Goal: Information Seeking & Learning: Learn about a topic

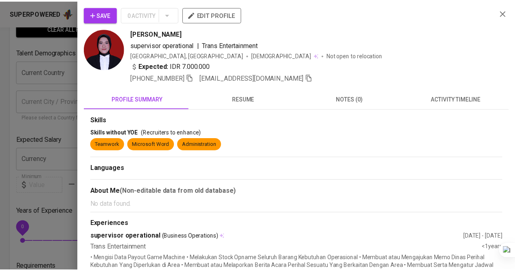
scroll to position [41, 0]
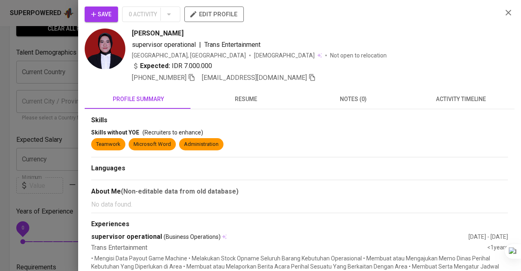
click at [2, 70] on div at bounding box center [260, 135] width 521 height 271
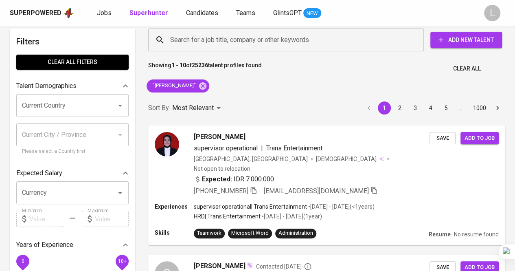
scroll to position [0, 0]
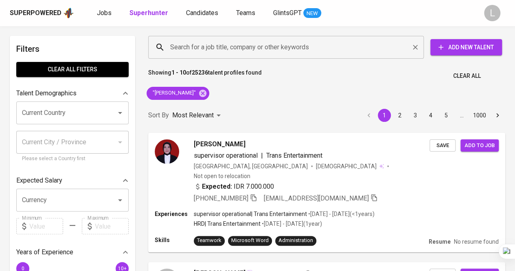
click at [260, 55] on div "Search for a job title, company or other keywords" at bounding box center [285, 47] width 275 height 23
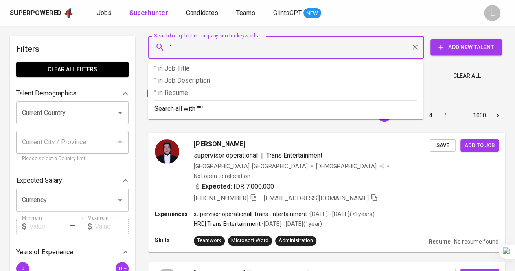
paste input "[PERSON_NAME]"
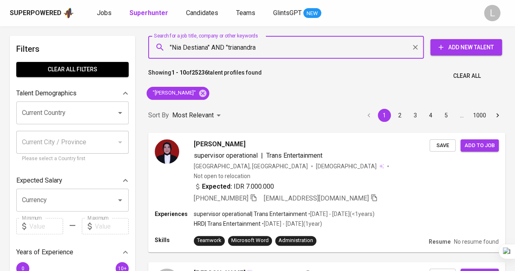
type input ""Nia Destiana" AND "trianandra""
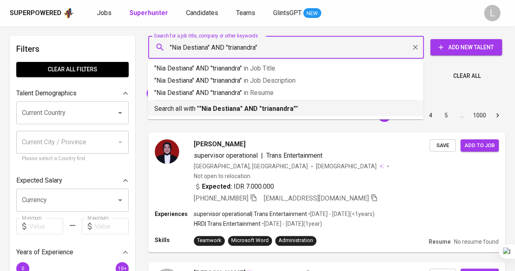
click at [343, 109] on p "Search all with " "Nia Destiana" AND "trianandra" "" at bounding box center [285, 109] width 262 height 10
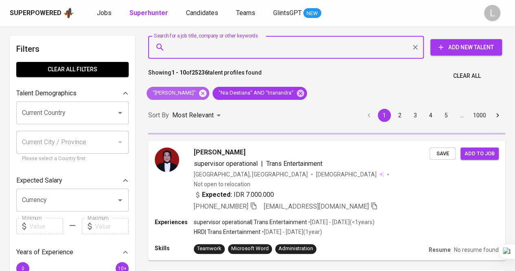
click at [207, 92] on icon at bounding box center [202, 93] width 9 height 9
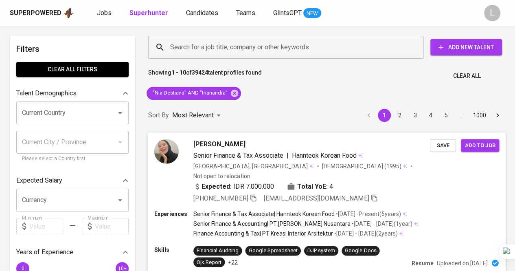
click at [218, 144] on span "[PERSON_NAME]" at bounding box center [219, 144] width 52 height 10
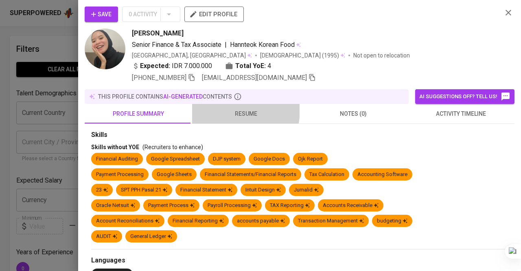
click at [231, 109] on span "resume" at bounding box center [246, 114] width 98 height 10
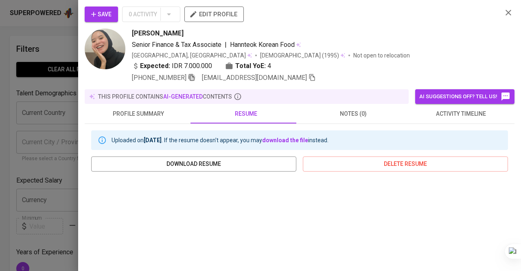
click at [191, 80] on icon "button" at bounding box center [191, 77] width 7 height 7
click at [195, 74] on icon "button" at bounding box center [191, 76] width 7 height 7
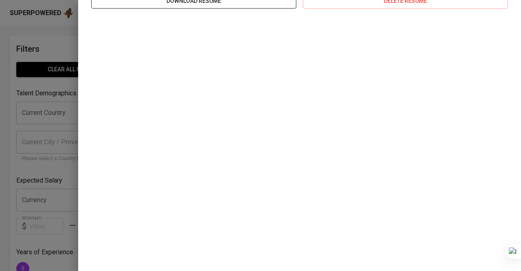
scroll to position [163, 0]
drag, startPoint x: 60, startPoint y: 70, endPoint x: 81, endPoint y: 70, distance: 21.6
click at [60, 70] on div at bounding box center [260, 135] width 521 height 271
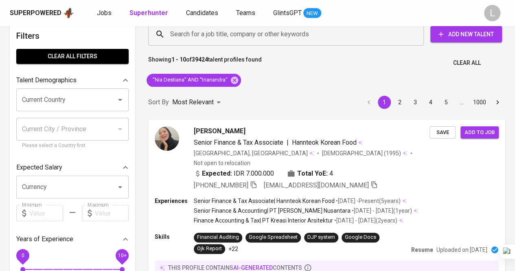
scroll to position [0, 0]
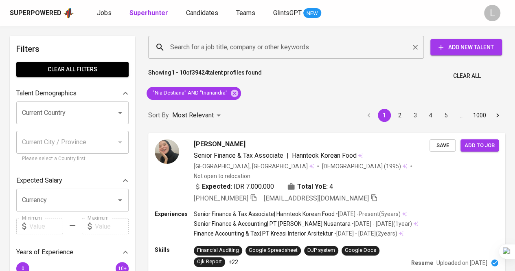
click at [275, 53] on input "Search for a job title, company or other keywords" at bounding box center [288, 46] width 240 height 15
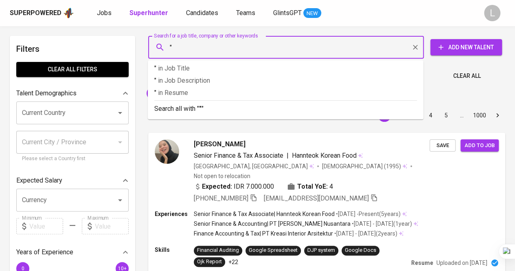
paste input "[PERSON_NAME]"
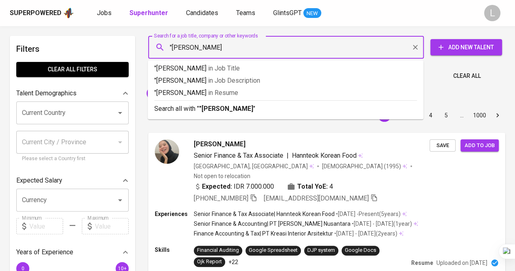
type input ""[PERSON_NAME]""
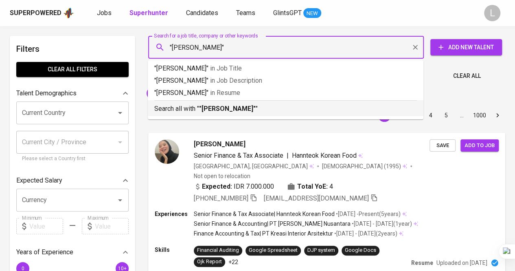
click at [263, 108] on p "Search all with " "[PERSON_NAME]" "" at bounding box center [285, 109] width 262 height 10
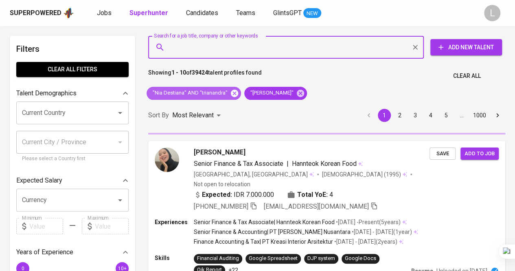
click at [235, 92] on icon at bounding box center [234, 92] width 7 height 7
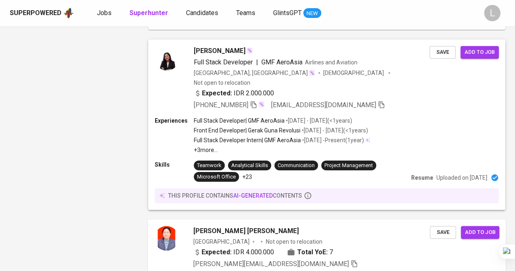
scroll to position [1440, 0]
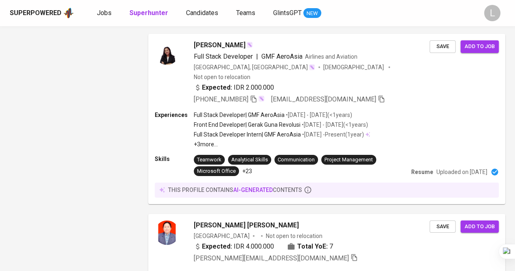
drag, startPoint x: 186, startPoint y: 234, endPoint x: 188, endPoint y: 230, distance: 4.6
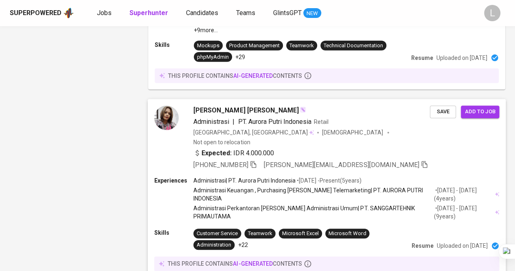
scroll to position [1139, 0]
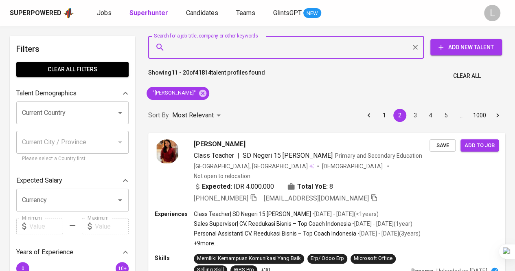
click at [185, 50] on input "Search for a job title, company or other keywords" at bounding box center [288, 46] width 240 height 15
paste input "tresna.ramadhani25@gmail.com"
type input "tresna.ramadhani25@gmail.com"
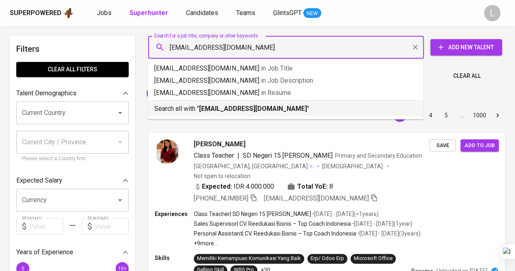
click at [216, 105] on b "tresna.ramadhani25@gmail.com" at bounding box center [253, 109] width 108 height 8
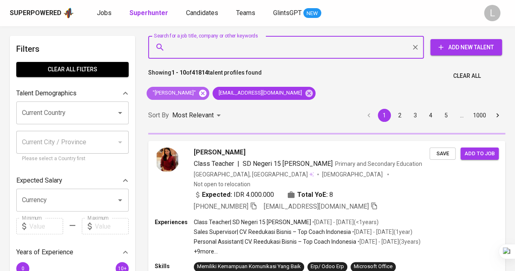
click at [206, 95] on icon at bounding box center [202, 92] width 7 height 7
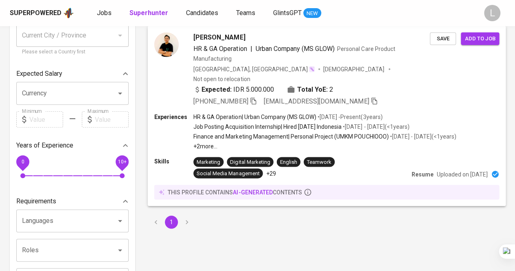
scroll to position [122, 0]
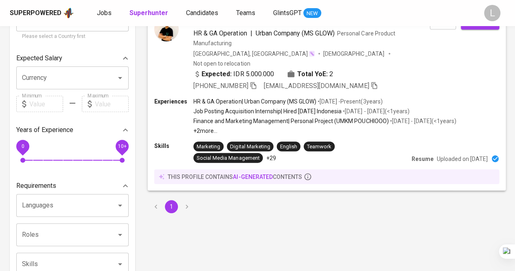
click at [252, 81] on icon "button" at bounding box center [252, 84] width 7 height 7
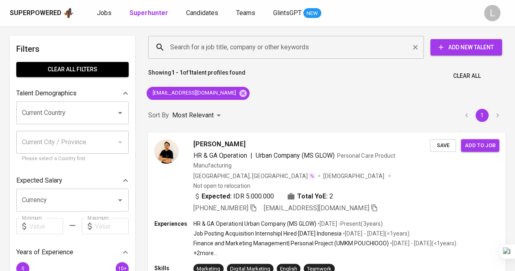
click at [234, 49] on input "Search for a job title, company or other keywords" at bounding box center [288, 46] width 240 height 15
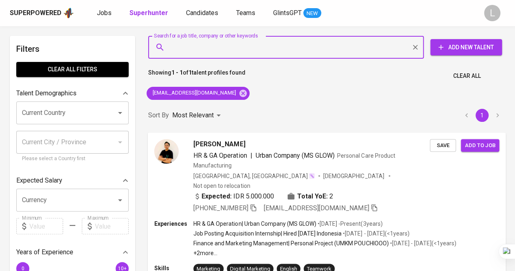
paste input "zepy.amd@gmail.com"
type input "zepy.amd@gmail.com"
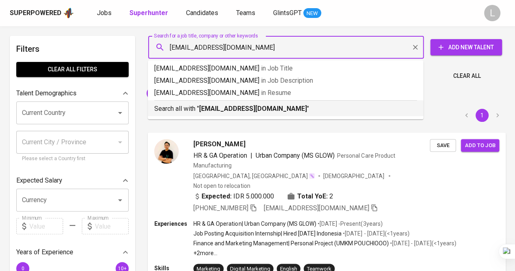
click at [238, 113] on p "Search all with " zepy.amd@gmail.com "" at bounding box center [285, 109] width 262 height 10
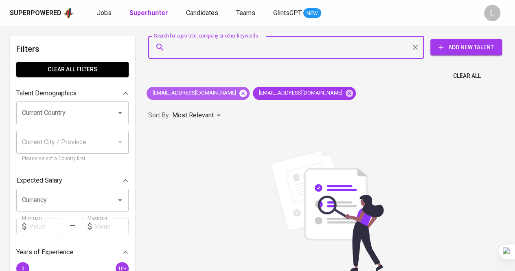
click at [238, 92] on icon at bounding box center [242, 93] width 9 height 9
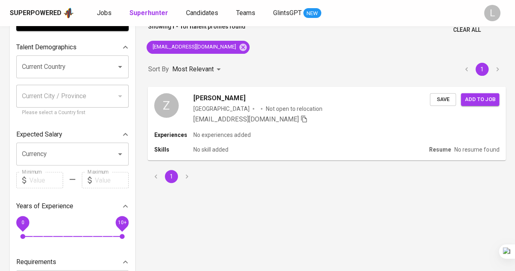
scroll to position [81, 0]
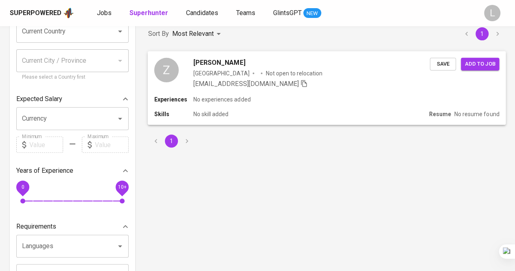
click at [212, 64] on span "Zepy Ahmad" at bounding box center [219, 62] width 52 height 10
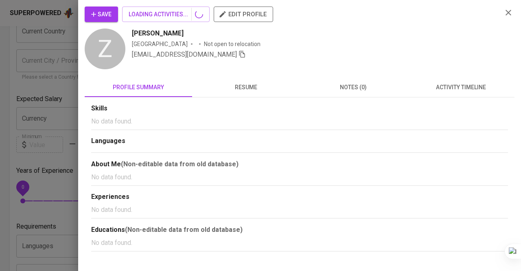
click at [256, 86] on span "resume" at bounding box center [246, 87] width 98 height 10
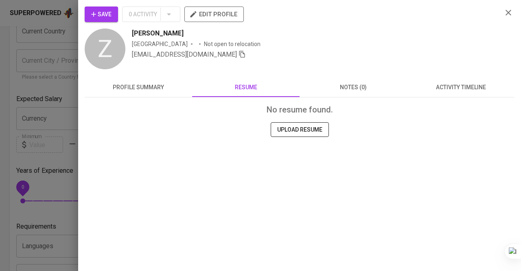
click at [37, 79] on div at bounding box center [260, 135] width 521 height 271
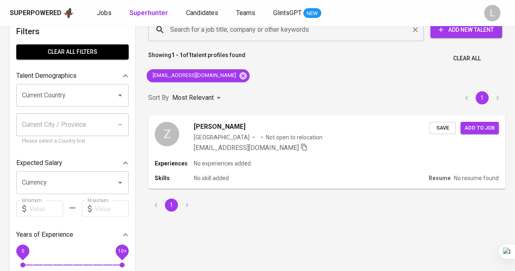
scroll to position [0, 0]
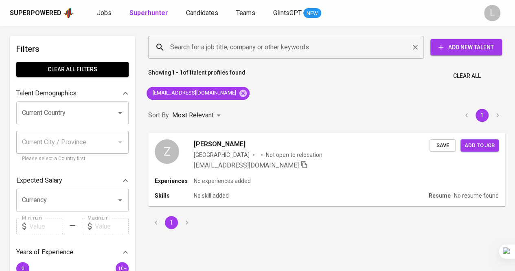
click at [232, 46] on input "Search for a job title, company or other keywords" at bounding box center [288, 46] width 240 height 15
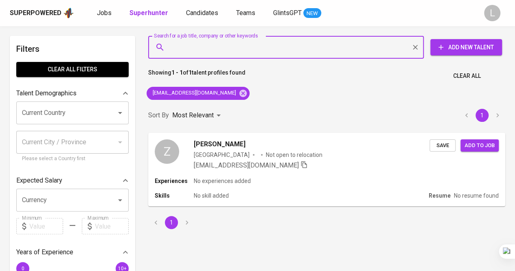
paste input "untarryeka14@gmail.com"
type input "untarryeka14@gmail.com"
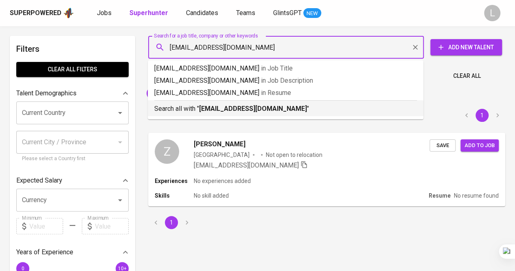
click at [230, 108] on b "untarryeka14@gmail.com" at bounding box center [253, 109] width 108 height 8
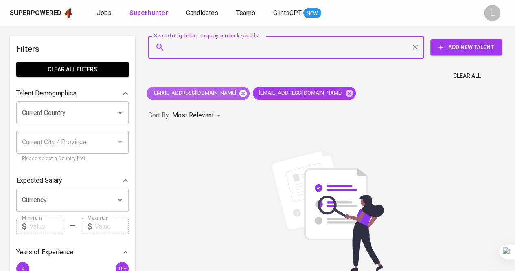
click at [239, 89] on icon at bounding box center [242, 92] width 7 height 7
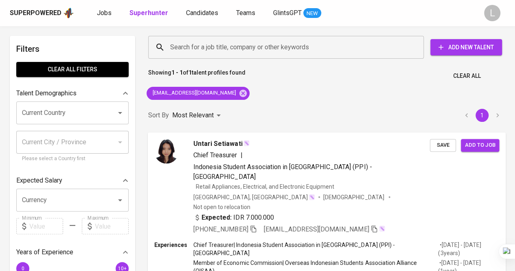
scroll to position [41, 0]
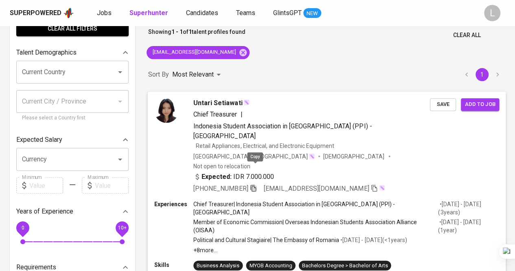
click at [253, 184] on icon "button" at bounding box center [252, 187] width 7 height 7
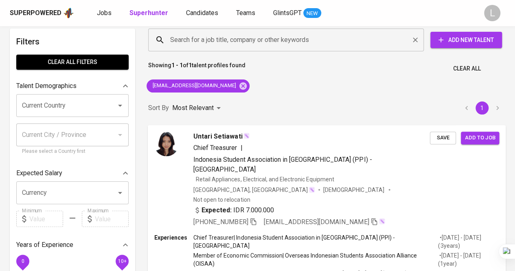
scroll to position [0, 0]
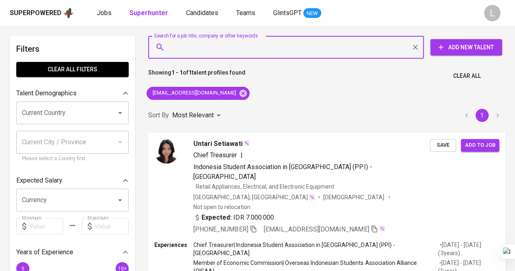
click at [251, 44] on input "Search for a job title, company or other keywords" at bounding box center [288, 46] width 240 height 15
paste input "shanti_widiawati@yahoo.co.id"
type input "shanti_widiawati@yahoo.co.id"
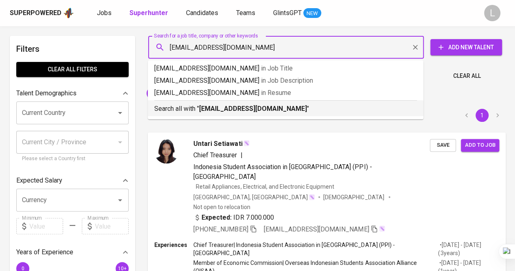
click at [267, 104] on p "Search all with " shanti_widiawati@yahoo.co.id "" at bounding box center [285, 109] width 262 height 10
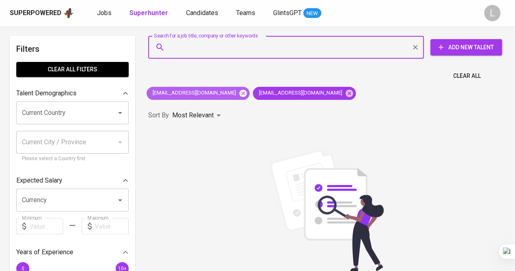
click at [238, 89] on icon at bounding box center [242, 93] width 9 height 9
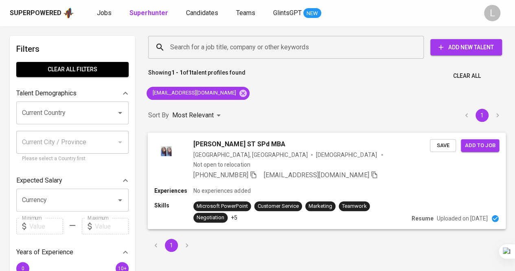
click at [251, 144] on span "Shanti Widiawati ST SPd MBA" at bounding box center [239, 144] width 92 height 10
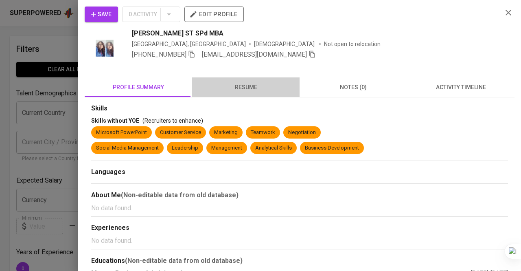
drag, startPoint x: 247, startPoint y: 82, endPoint x: 241, endPoint y: 85, distance: 6.4
click at [244, 85] on span "resume" at bounding box center [246, 87] width 98 height 10
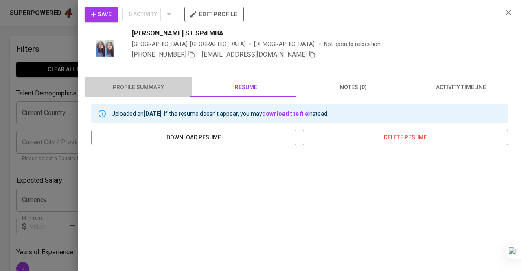
click at [157, 84] on span "profile summary" at bounding box center [139, 87] width 98 height 10
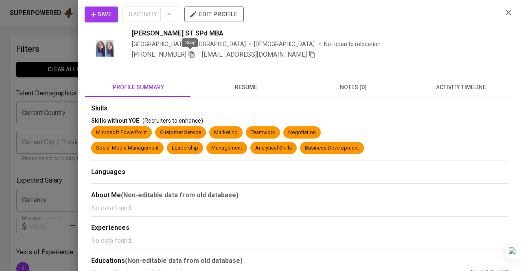
click at [188, 55] on icon "button" at bounding box center [191, 53] width 7 height 7
click at [35, 86] on div at bounding box center [260, 135] width 521 height 271
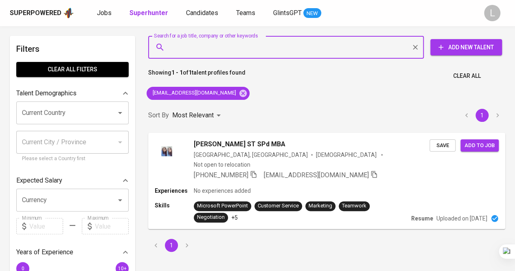
click at [306, 49] on input "Search for a job title, company or other keywords" at bounding box center [288, 46] width 240 height 15
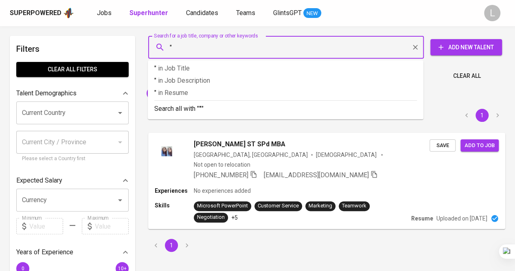
paste input "Natasya Aliong"
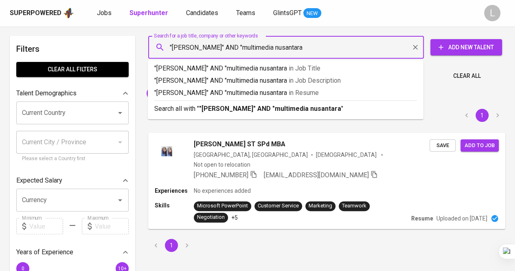
type input ""Natasya Aliong" AND "multimedia nusantara""
click at [280, 103] on div "Search all with " "Natasya Aliong" AND "multimedia nusantara" "" at bounding box center [285, 106] width 262 height 13
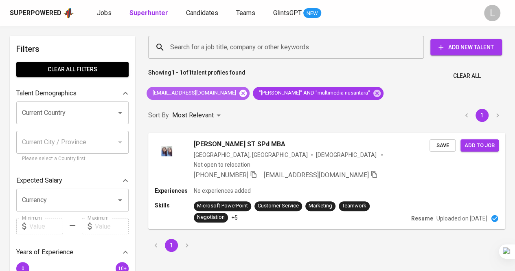
click at [239, 91] on icon at bounding box center [242, 92] width 7 height 7
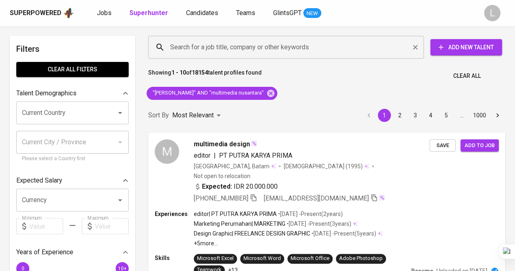
click at [260, 52] on input "Search for a job title, company or other keywords" at bounding box center [288, 46] width 240 height 15
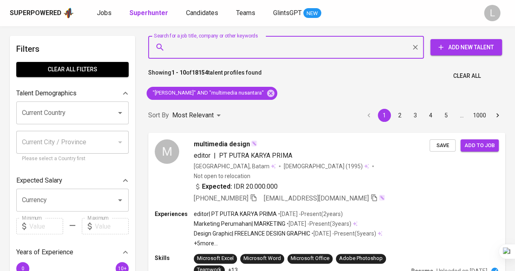
paste input "celinetaydey17@gmail.com"
type input "celinetaydey17@gmail.com"
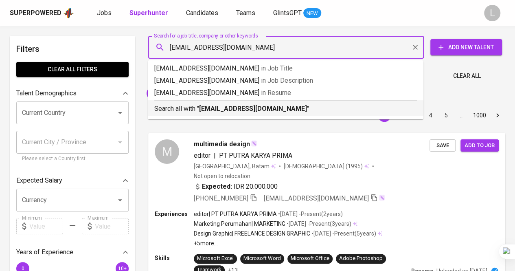
click at [249, 102] on div "Search all with " celinetaydey17@gmail.com "" at bounding box center [285, 106] width 262 height 13
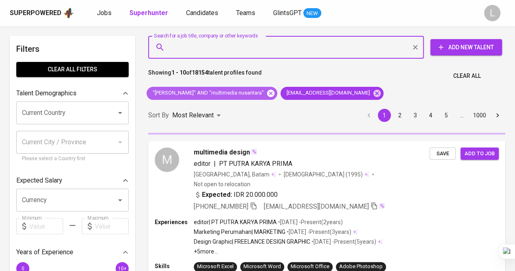
click at [267, 93] on icon at bounding box center [270, 92] width 7 height 7
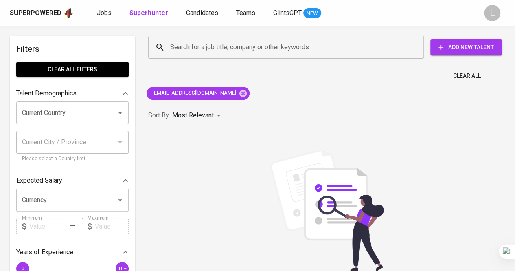
scroll to position [81, 0]
click at [229, 42] on input "Search for a job title, company or other keywords" at bounding box center [288, 46] width 240 height 15
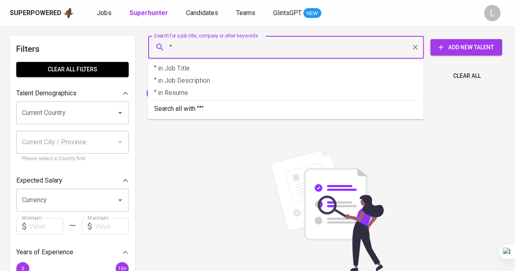
paste input "preswari dinda oktavianti (She/Her)"
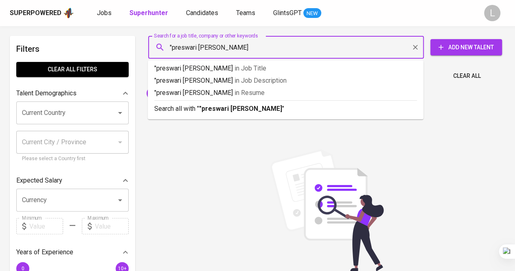
type input ""preswari dinda oktavianti""
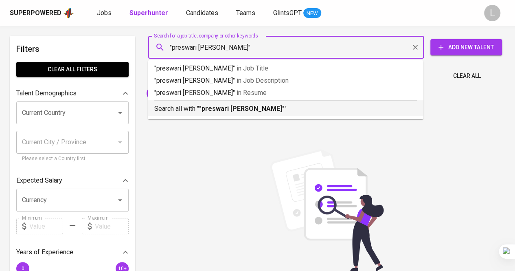
click at [258, 105] on b ""preswari dinda oktavianti"" at bounding box center [241, 109] width 85 height 8
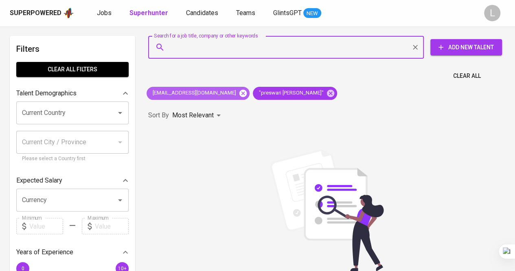
click at [238, 89] on icon at bounding box center [242, 93] width 9 height 9
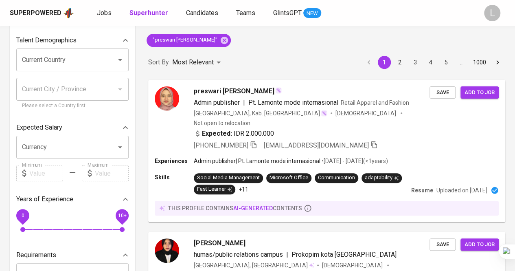
scroll to position [41, 0]
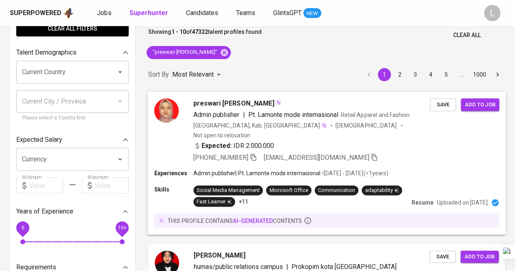
click at [208, 102] on span "preswari dinda oktavianti" at bounding box center [233, 103] width 81 height 10
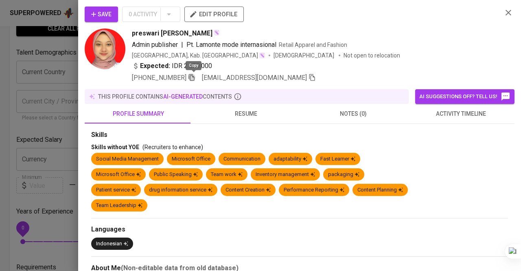
click at [194, 75] on icon "button" at bounding box center [192, 77] width 6 height 7
click at [17, 62] on div at bounding box center [260, 135] width 521 height 271
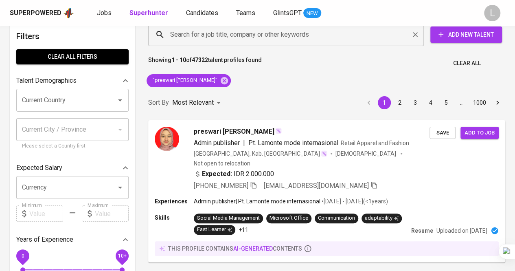
scroll to position [0, 0]
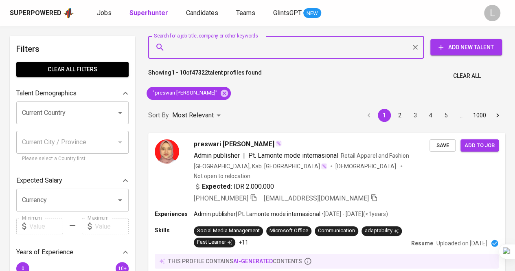
drag, startPoint x: 254, startPoint y: 45, endPoint x: 262, endPoint y: 33, distance: 14.0
click at [253, 44] on input "Search for a job title, company or other keywords" at bounding box center [288, 46] width 240 height 15
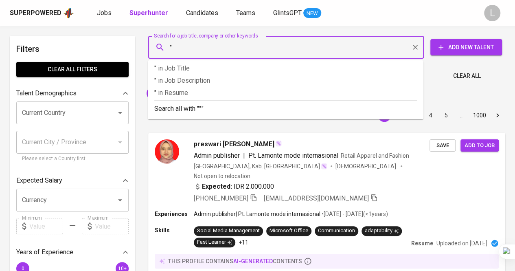
paste input "Adhara Sekar Samodra (She/Her)"
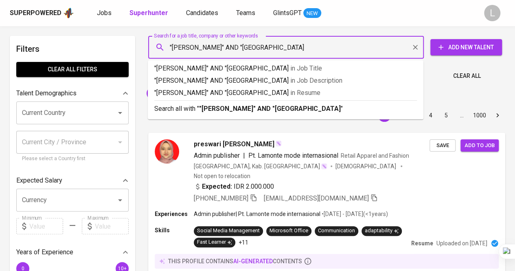
type input ""Adhara Sekar Samodra" AND "universitas lampung""
click at [258, 107] on b ""Adhara Sekar Samodra" AND "universitas lampung"" at bounding box center [271, 109] width 144 height 8
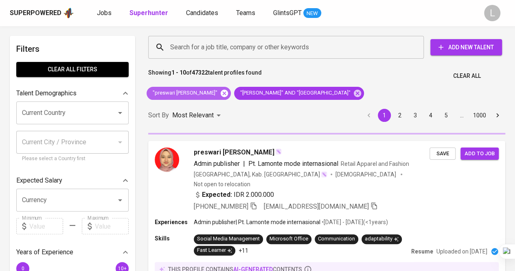
click at [224, 93] on icon at bounding box center [224, 92] width 7 height 7
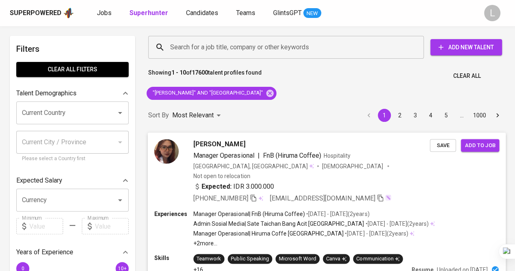
click at [202, 139] on span "Adhara Sekar Samodra" at bounding box center [219, 144] width 52 height 10
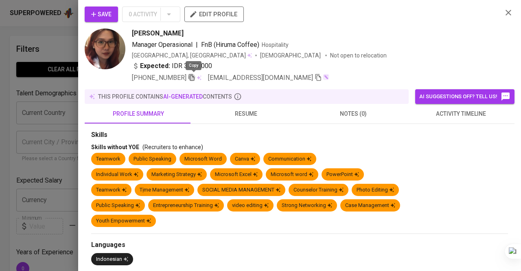
click at [193, 77] on icon "button" at bounding box center [191, 77] width 7 height 7
click at [33, 83] on div at bounding box center [260, 135] width 521 height 271
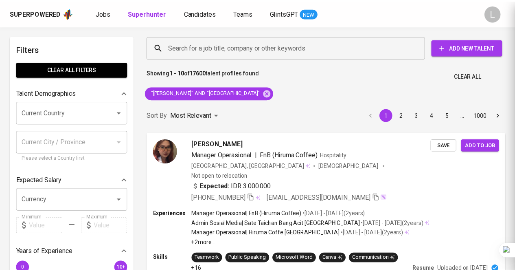
scroll to position [21, 0]
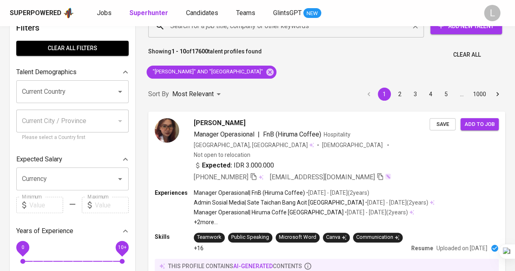
click at [260, 28] on input "Search for a job title, company or other keywords" at bounding box center [288, 25] width 240 height 15
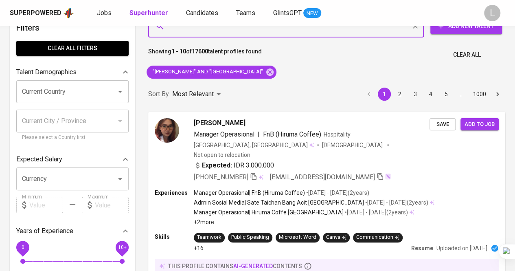
paste input "santoso.mr.s87@gmail.com"
type input "santoso.mr.s87@gmail.com"
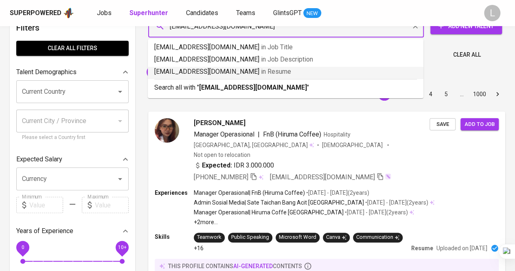
click at [236, 75] on p "santoso.mr.s87@gmail.com in Resume" at bounding box center [285, 72] width 262 height 10
click at [231, 85] on div "Sort By Most Relevant MOST_RELEVANT 1 2 3 4 5 … 1000" at bounding box center [326, 94] width 367 height 25
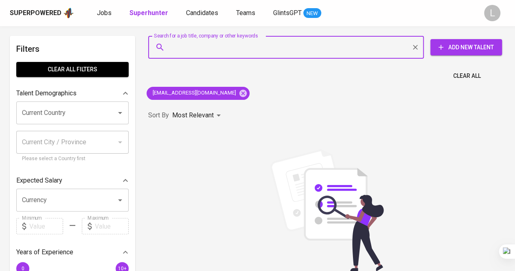
paste input "alvineaselma@gmail.com"
type input "alvineaselma@gmail.com"
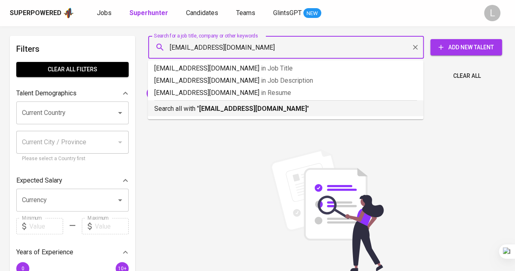
click at [219, 114] on li "Search all with " alvineaselma@gmail.com "" at bounding box center [285, 108] width 275 height 16
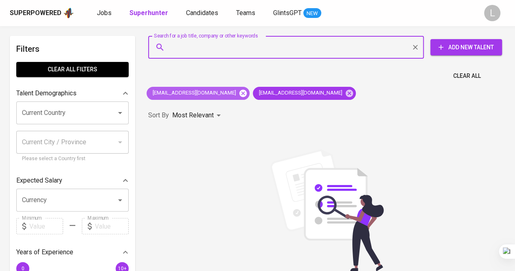
click at [239, 92] on icon at bounding box center [242, 92] width 7 height 7
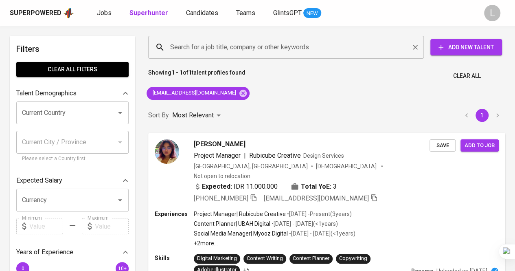
click at [199, 51] on input "Search for a job title, company or other keywords" at bounding box center [288, 46] width 240 height 15
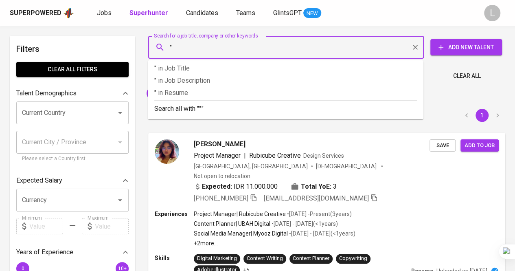
paste input "Nawal Muthiah"
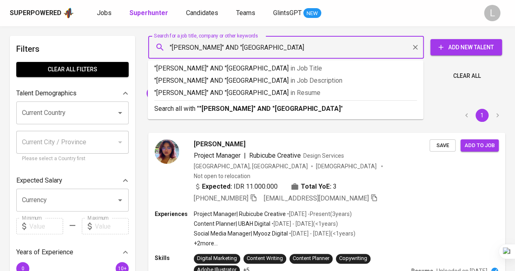
type input ""Nawal Muthiah" AND "universitas negeri jakarta""
click at [221, 104] on p "Search all with " "Nawal Muthiah" AND "universitas negeri jakarta" "" at bounding box center [285, 109] width 262 height 10
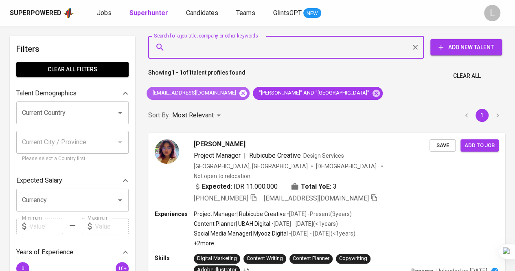
click at [239, 94] on icon at bounding box center [242, 92] width 7 height 7
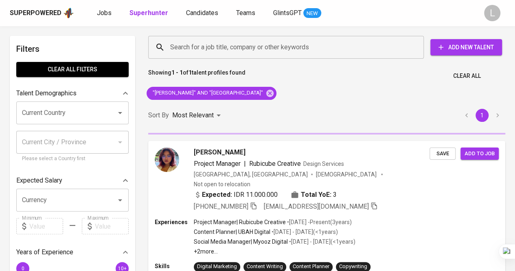
scroll to position [41, 0]
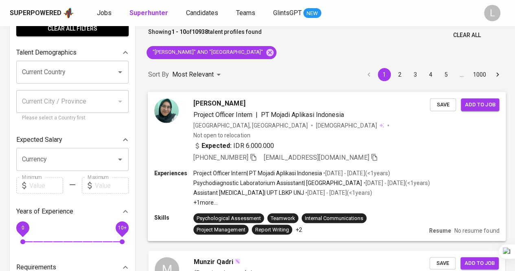
click at [203, 98] on span "Nawal Muthiah" at bounding box center [219, 103] width 52 height 10
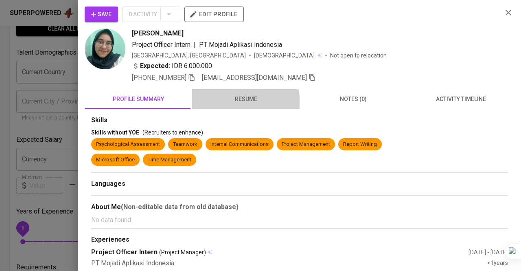
click at [222, 103] on span "resume" at bounding box center [246, 99] width 98 height 10
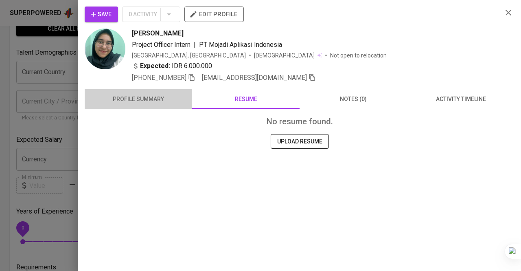
click at [173, 102] on span "profile summary" at bounding box center [139, 99] width 98 height 10
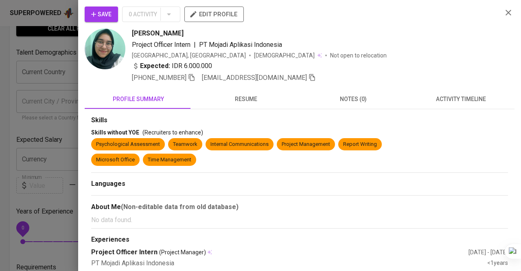
click at [192, 79] on icon "button" at bounding box center [192, 77] width 6 height 7
drag, startPoint x: 131, startPoint y: 30, endPoint x: 200, endPoint y: 31, distance: 68.4
click at [200, 31] on div "Nawal Muthiah Project Officer Intern | PT Mojadi Aplikasi Indonesia Indonesia, …" at bounding box center [290, 55] width 411 height 54
copy span "Nawal Muthiah"
click at [47, 105] on div at bounding box center [260, 135] width 521 height 271
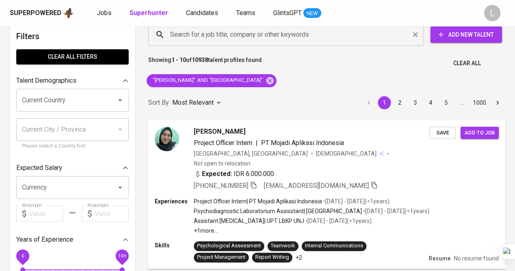
scroll to position [0, 0]
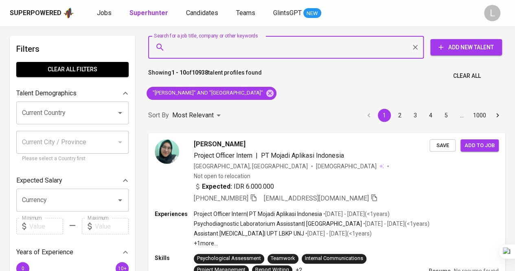
click at [263, 42] on input "Search for a job title, company or other keywords" at bounding box center [288, 46] width 240 height 15
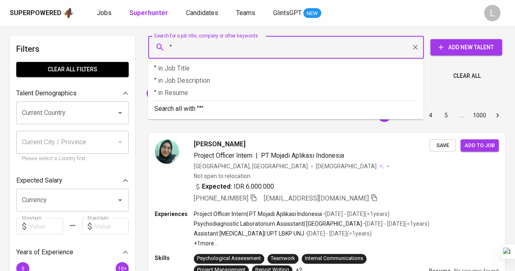
paste input "Reghina Azti Annafi"
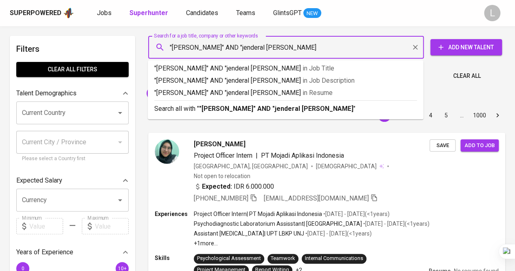
type input ""Reghina Azti Annafi" AND "jenderal soedirman""
click at [280, 107] on b ""Reghina Azti Annafi" AND "jenderal soedirman"" at bounding box center [277, 109] width 157 height 8
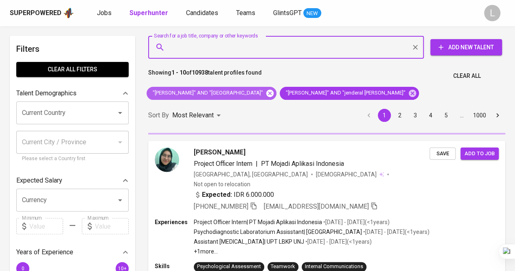
click at [271, 91] on icon at bounding box center [269, 92] width 7 height 7
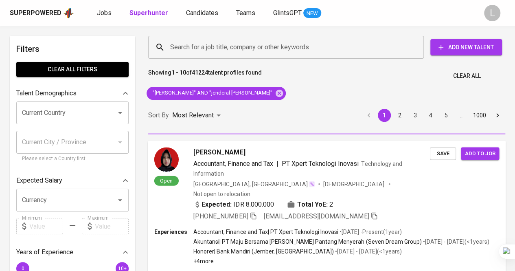
scroll to position [0, 0]
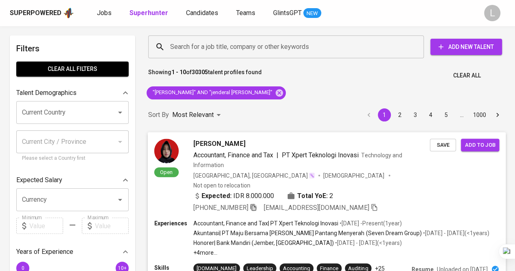
click at [255, 203] on icon "button" at bounding box center [252, 206] width 7 height 7
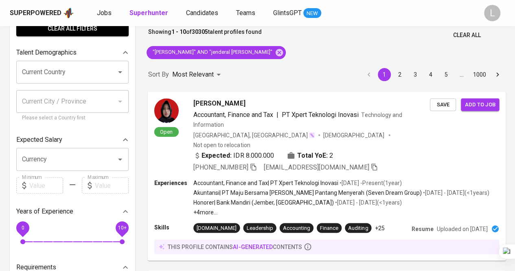
scroll to position [0, 0]
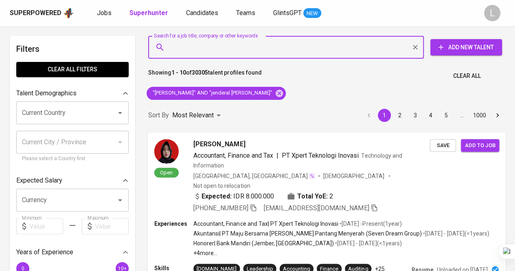
click at [223, 44] on input "Search for a job title, company or other keywords" at bounding box center [288, 46] width 240 height 15
paste input "vrosalina30@gmail.com"
type input "vrosalina30@gmail.com"
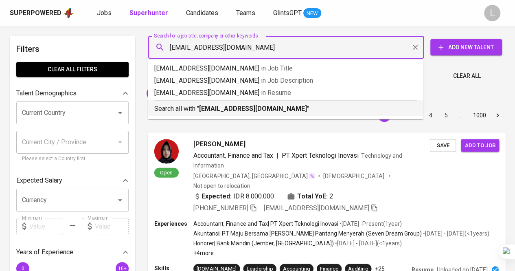
click at [256, 116] on ul "vrosalina30@gmail.com in Job Title vrosalina30@gmail.com in Job Description vro…" at bounding box center [285, 89] width 275 height 59
click at [256, 110] on b "vrosalina30@gmail.com" at bounding box center [253, 109] width 108 height 8
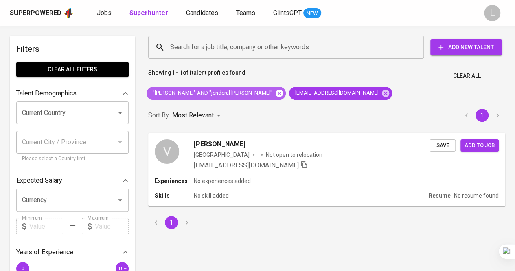
click at [275, 90] on icon at bounding box center [278, 92] width 7 height 7
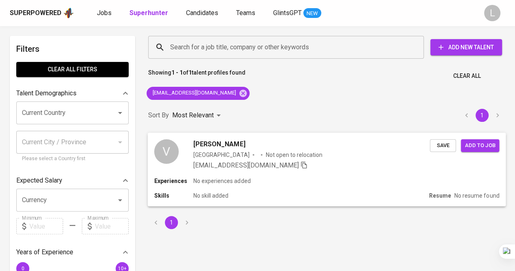
click at [230, 143] on span "Veronika Susirosalina Limbong" at bounding box center [219, 144] width 52 height 10
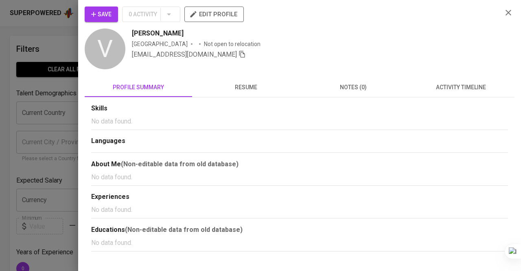
click at [263, 91] on span "resume" at bounding box center [246, 87] width 98 height 10
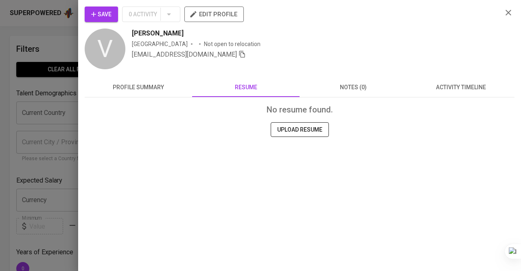
click at [28, 86] on div at bounding box center [260, 135] width 521 height 271
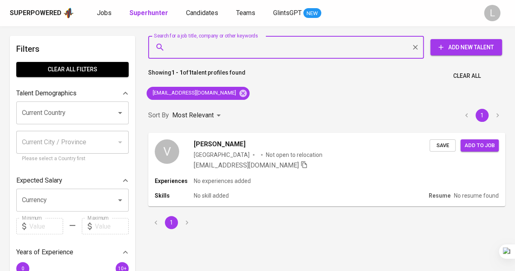
click at [199, 42] on input "Search for a job title, company or other keywords" at bounding box center [288, 46] width 240 height 15
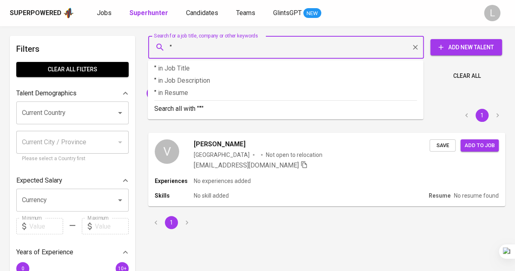
paste input "Veronika Susirosalina Limbong"
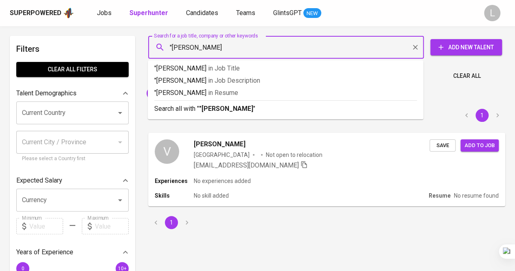
type input ""Veronika Susirosalina Limbong""
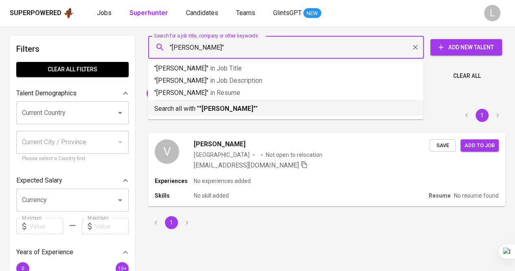
click at [256, 108] on b ""Veronika Susirosalina Limbong"" at bounding box center [227, 109] width 57 height 8
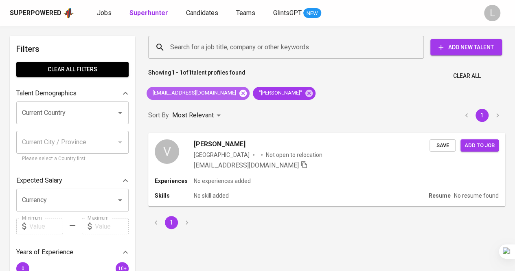
click at [238, 92] on icon at bounding box center [242, 93] width 9 height 9
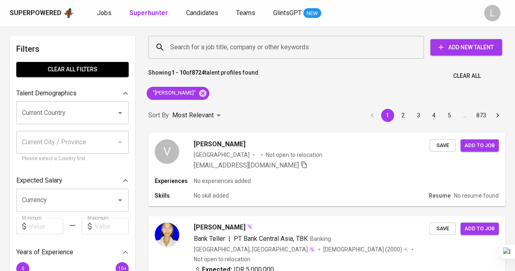
scroll to position [81, 0]
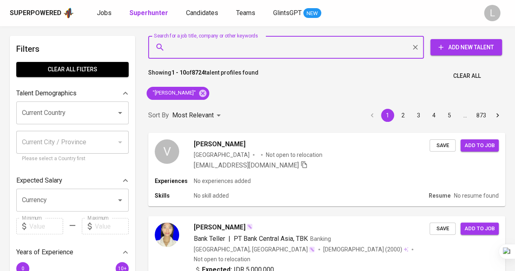
click at [255, 49] on input "Search for a job title, company or other keywords" at bounding box center [288, 46] width 240 height 15
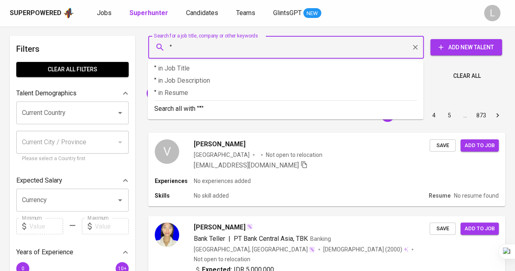
paste input "UNIVERSITAS PENDIDIKAN INDONESIA"
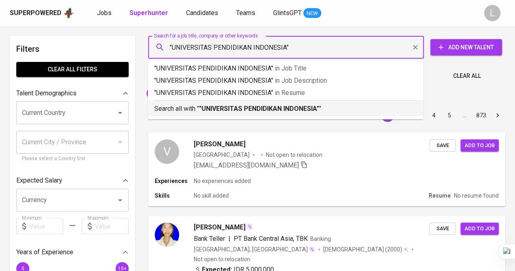
click at [249, 125] on div "Sort By Most Relevant MOST_RELEVANT 1 2 3 4 5 … 873" at bounding box center [326, 115] width 367 height 25
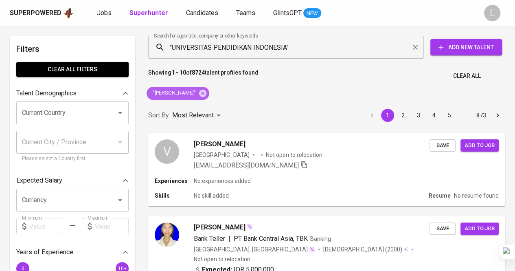
drag, startPoint x: 152, startPoint y: 92, endPoint x: 248, endPoint y: 70, distance: 99.1
click at [201, 91] on span ""Veronika Susirosalina Limbong"" at bounding box center [173, 93] width 54 height 8
copy span ""Veronika Susirosalina Limbong""
click at [325, 46] on input ""UNIVERSITAS PENDIDIKAN INDONESIA"" at bounding box center [288, 46] width 240 height 15
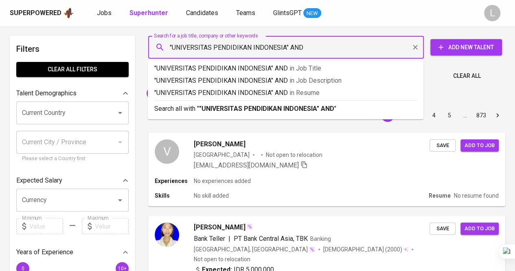
paste input ""Veronika Susirosalina Limbong""
type input ""UNIVERSITAS PENDIDIKAN INDONESIA" AND "Veronika Susirosalina Limbong""
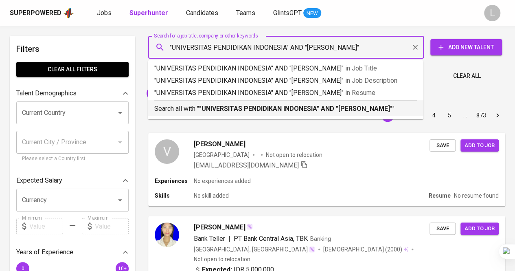
click at [326, 112] on b ""UNIVERSITAS PENDIDIKAN INDONESIA" AND "Veronika Susirosalina Limbong"" at bounding box center [295, 109] width 193 height 8
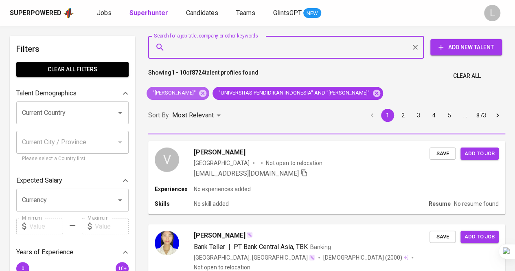
click at [206, 94] on icon at bounding box center [202, 92] width 7 height 7
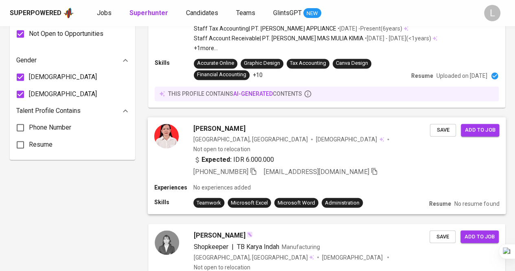
scroll to position [570, 0]
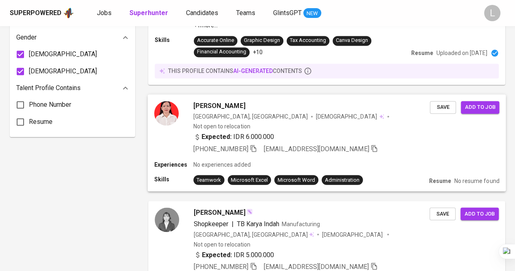
click at [205, 101] on span "Veronika Limbong" at bounding box center [219, 106] width 52 height 10
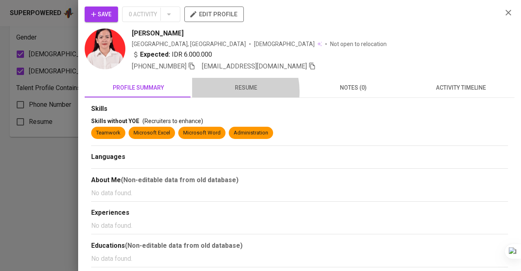
click at [226, 91] on span "resume" at bounding box center [246, 88] width 98 height 10
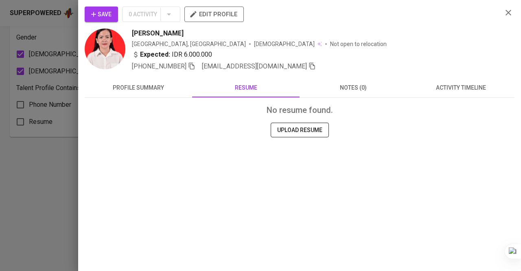
click at [69, 103] on div at bounding box center [260, 135] width 521 height 271
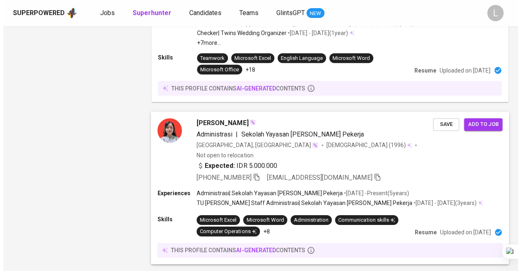
scroll to position [1180, 0]
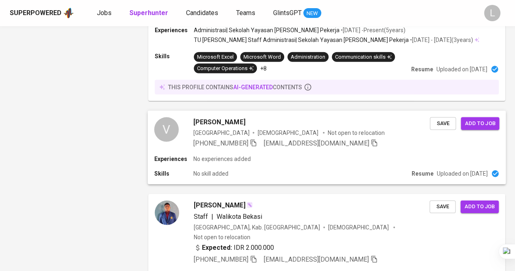
click at [221, 117] on span "veronika limbong" at bounding box center [219, 122] width 52 height 10
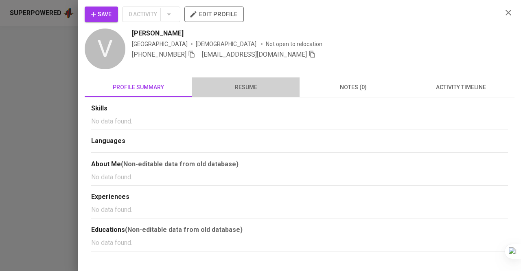
click at [271, 85] on span "resume" at bounding box center [246, 87] width 98 height 10
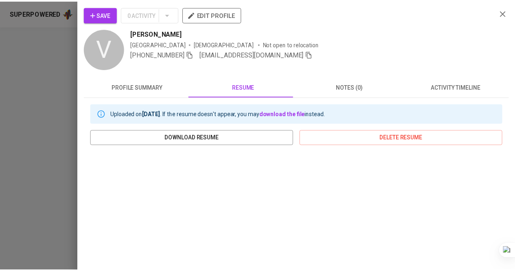
scroll to position [122, 0]
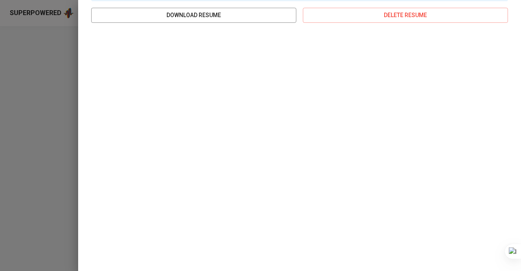
click at [7, 78] on div at bounding box center [260, 135] width 521 height 271
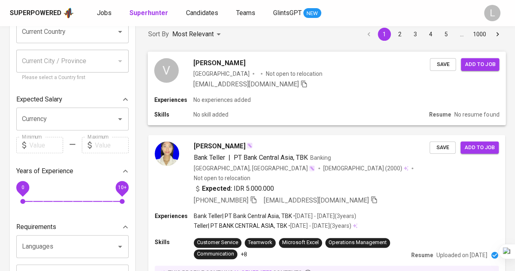
scroll to position [81, 0]
click at [232, 66] on span "Veronika Susirosalina Limbong" at bounding box center [219, 62] width 52 height 10
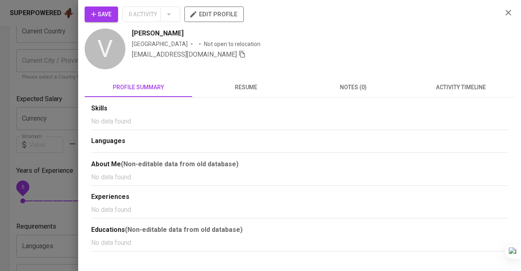
click at [247, 84] on span "resume" at bounding box center [246, 87] width 98 height 10
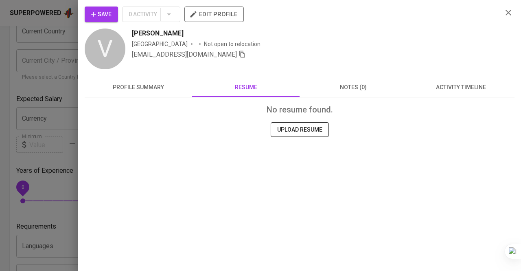
click at [21, 85] on div at bounding box center [260, 135] width 521 height 271
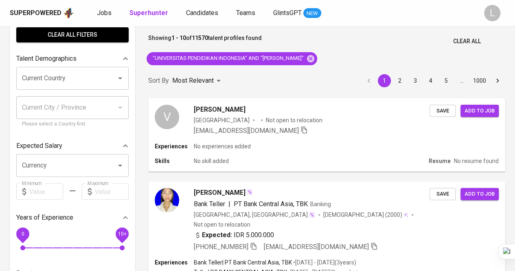
scroll to position [0, 0]
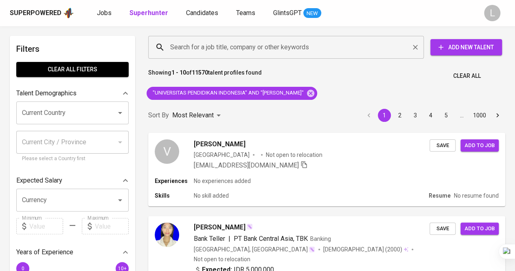
click at [269, 46] on input "Search for a job title, company or other keywords" at bounding box center [288, 46] width 240 height 15
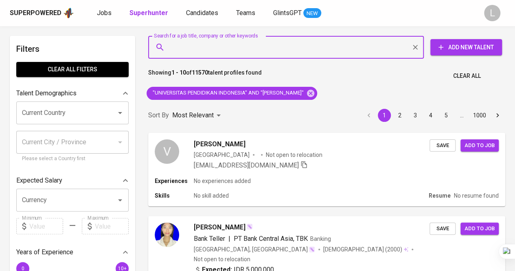
paste input "sherenanggita@yahoo.com"
type input "sherenanggita@yahoo.com"
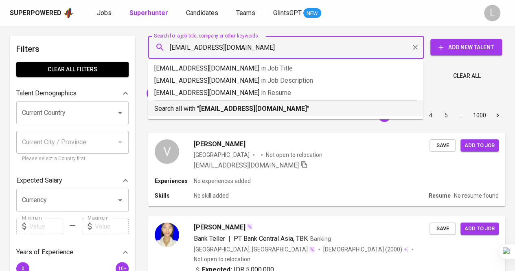
drag, startPoint x: 277, startPoint y: 106, endPoint x: 324, endPoint y: 94, distance: 48.7
click at [277, 105] on b "sherenanggita@yahoo.com" at bounding box center [253, 109] width 108 height 8
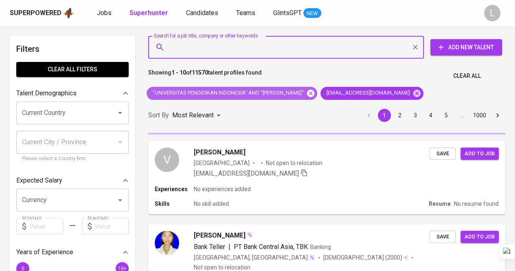
click at [315, 94] on icon at bounding box center [310, 93] width 9 height 9
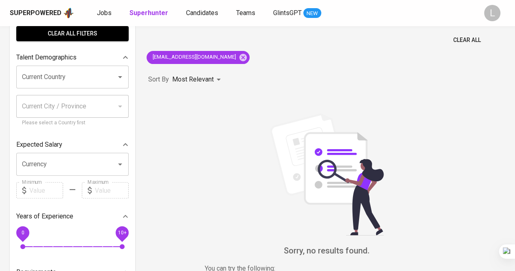
scroll to position [81, 0]
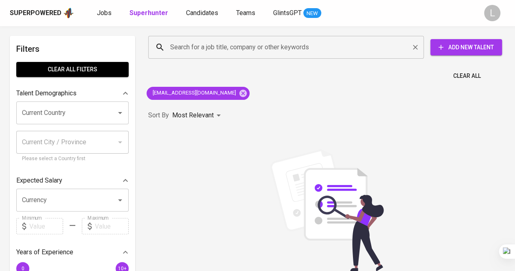
click at [249, 50] on input "Search for a job title, company or other keywords" at bounding box center [288, 46] width 240 height 15
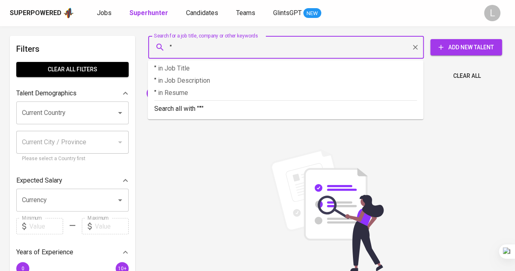
paste input "[PERSON_NAME]"
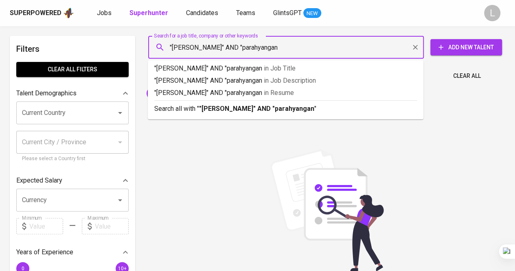
type input ""[PERSON_NAME]" AND "parahyangan""
click at [230, 109] on b ""Vincentius Ilo Prakoso" AND "parahyangan"" at bounding box center [257, 109] width 117 height 8
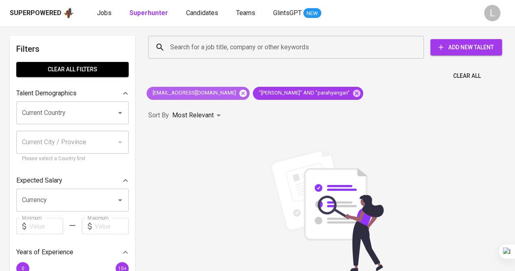
click at [239, 90] on icon at bounding box center [242, 92] width 7 height 7
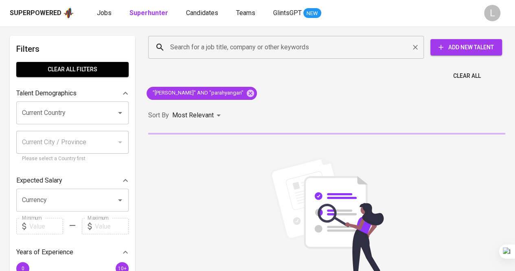
scroll to position [81, 0]
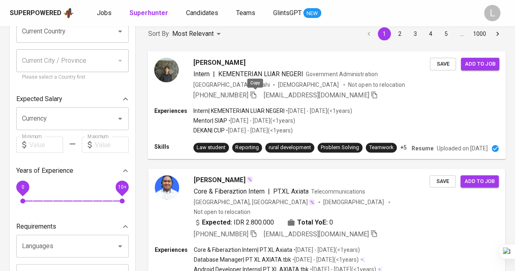
click at [256, 96] on icon "button" at bounding box center [253, 94] width 6 height 7
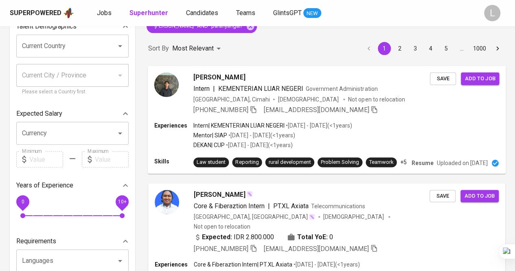
scroll to position [0, 0]
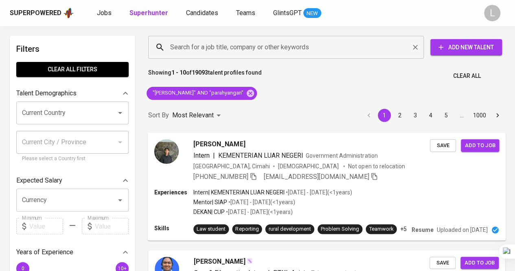
click at [237, 44] on input "Search for a job title, company or other keywords" at bounding box center [288, 46] width 240 height 15
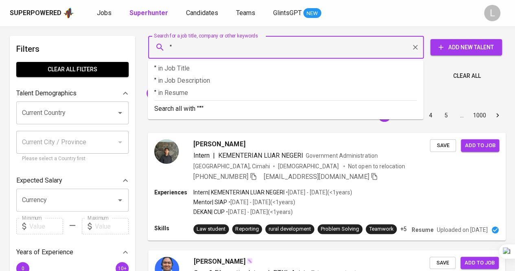
paste input "Seren Anggita"
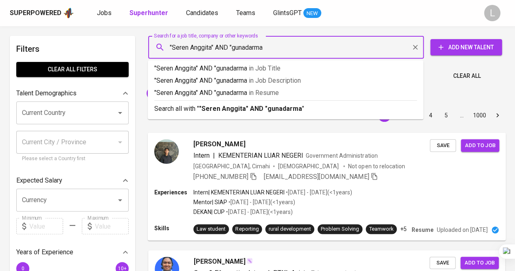
type input ""Seren Anggita" AND "gunadarma""
click at [236, 105] on b ""Seren Anggita" AND "gunadarma"" at bounding box center [251, 109] width 105 height 8
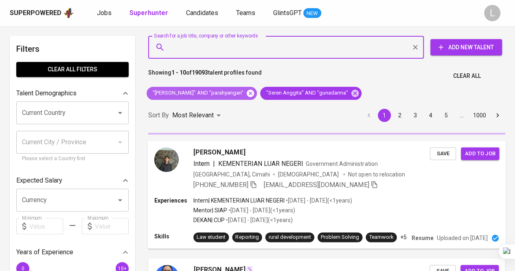
click at [254, 91] on icon at bounding box center [250, 92] width 7 height 7
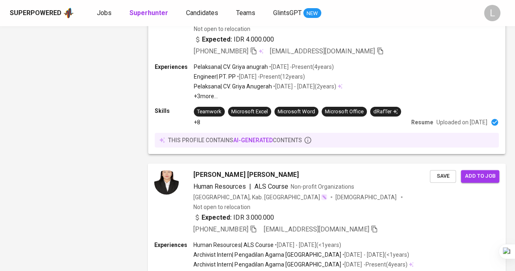
scroll to position [1435, 0]
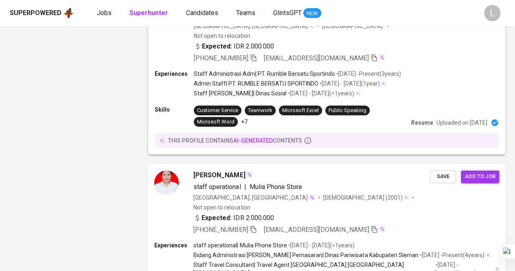
scroll to position [1408, 0]
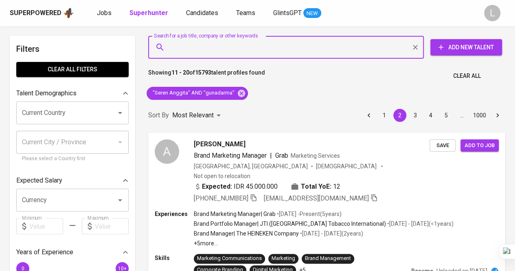
click at [299, 40] on input "Search for a job title, company or other keywords" at bounding box center [288, 46] width 240 height 15
paste input "[PERSON_NAME]"
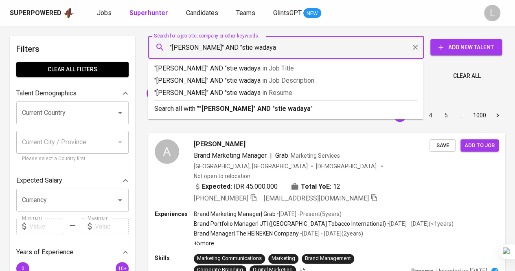
type input ""[PERSON_NAME]" AND "stie wadaya""
click at [250, 113] on p "Search all with " "[PERSON_NAME]" AND "stie wadaya" "" at bounding box center [285, 109] width 262 height 10
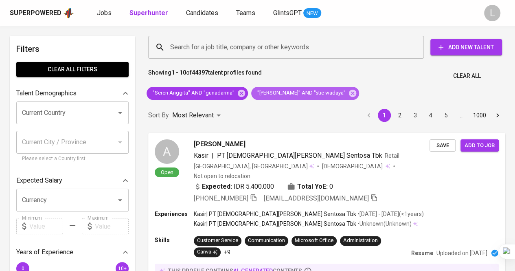
drag, startPoint x: 256, startPoint y: 93, endPoint x: 304, endPoint y: 85, distance: 49.1
click at [339, 91] on span ""[PERSON_NAME]" AND "stie wadaya"" at bounding box center [300, 93] width 99 height 8
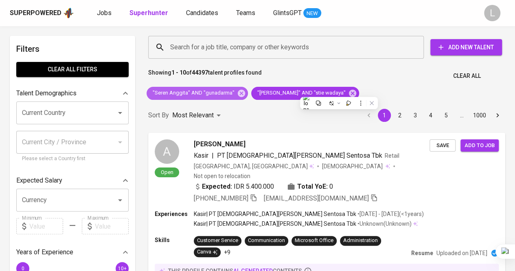
click at [240, 88] on div ""Seren Anggita" AND "gunadarma"" at bounding box center [196, 93] width 101 height 13
drag, startPoint x: 240, startPoint y: 89, endPoint x: 344, endPoint y: 93, distance: 104.2
click at [241, 89] on icon at bounding box center [241, 93] width 9 height 9
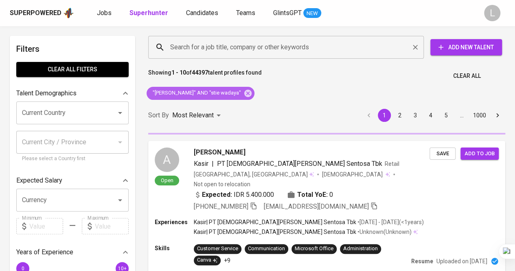
click at [245, 92] on icon at bounding box center [247, 92] width 7 height 7
click at [234, 46] on input "Search for a job title, company or other keywords" at bounding box center [288, 46] width 240 height 15
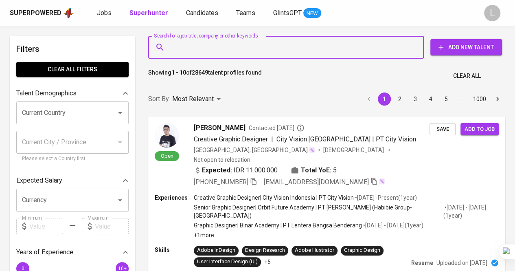
paste input "[PERSON_NAME]" AND "stie wadaya""
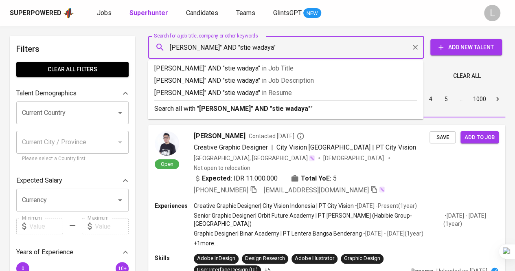
click at [246, 48] on input "[PERSON_NAME]" AND "stie wadaya"" at bounding box center [288, 46] width 240 height 15
type input "Febrina Gultom" AND "stie swadaya""
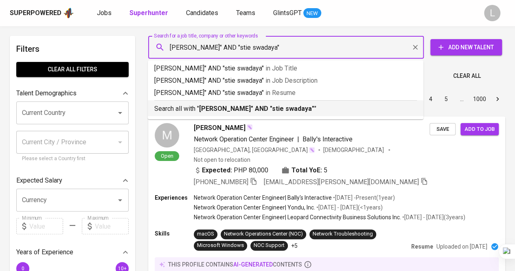
click at [265, 105] on b "Febrina Gultom" AND "stie swadaya"" at bounding box center [256, 109] width 115 height 8
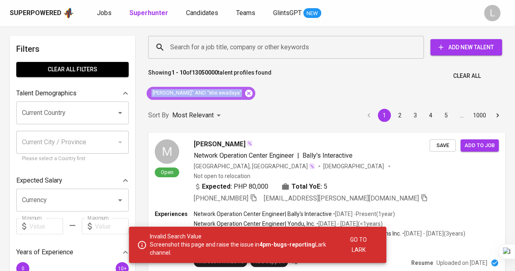
drag, startPoint x: 151, startPoint y: 91, endPoint x: 244, endPoint y: 90, distance: 92.4
click at [244, 90] on div "Febrina Gultom" AND "stie swadaya"" at bounding box center [200, 93] width 109 height 13
copy div "Febrina Gultom" AND "stie swadaya""
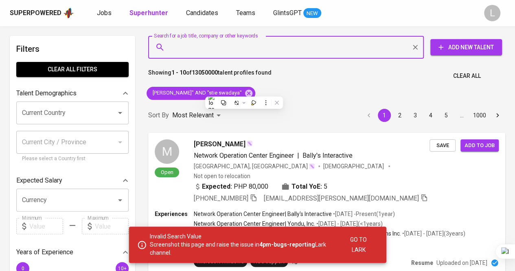
click at [231, 48] on input "Search for a job title, company or other keywords" at bounding box center [288, 46] width 240 height 15
paste input "Febrina Gultom" AND "stie swadaya""
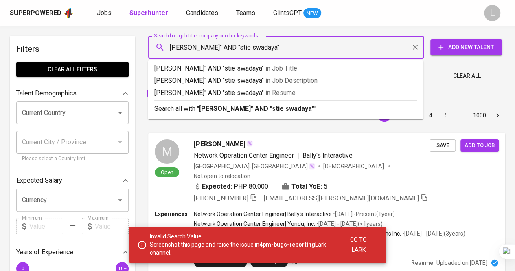
click at [171, 45] on input "Febrina Gultom" AND "stie swadaya"" at bounding box center [288, 46] width 240 height 15
type input ""[PERSON_NAME]" AND "stie swadaya""
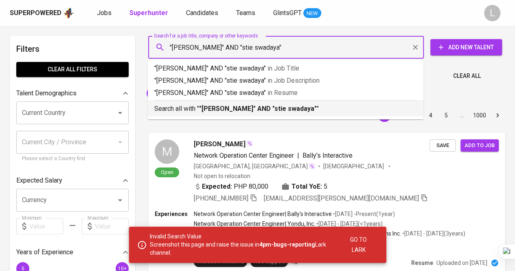
click at [257, 106] on b ""[PERSON_NAME]" AND "stie swadaya"" at bounding box center [258, 109] width 118 height 8
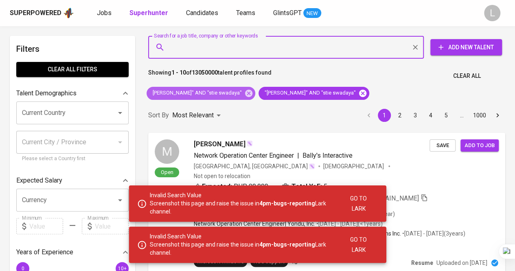
click at [245, 91] on icon at bounding box center [248, 92] width 7 height 7
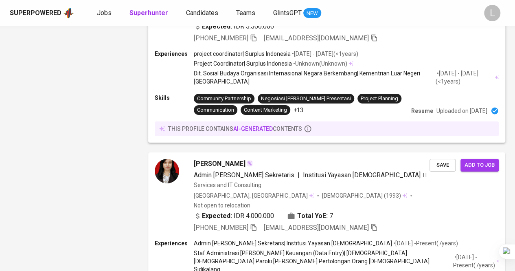
scroll to position [1546, 0]
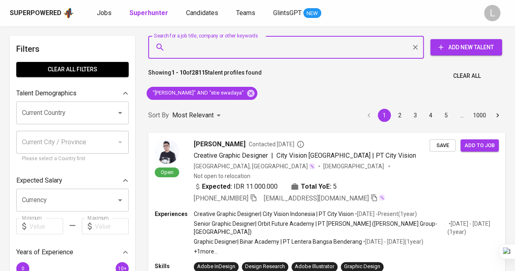
click at [273, 44] on input "Search for a job title, company or other keywords" at bounding box center [288, 46] width 240 height 15
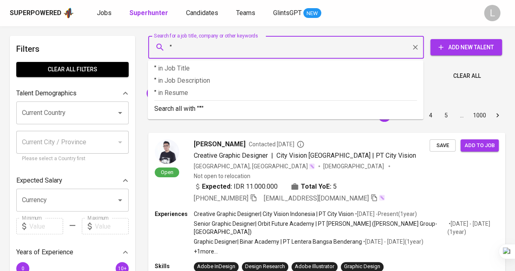
paste input "[PERSON_NAME]"
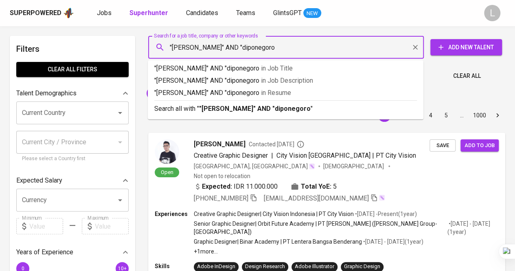
type input ""[PERSON_NAME]" AND "diponegoro""
click at [254, 110] on b ""[PERSON_NAME]" AND "diponegoro"" at bounding box center [256, 109] width 114 height 8
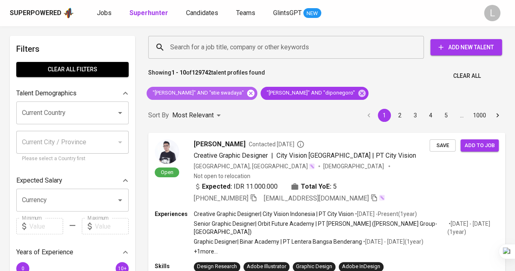
click at [247, 94] on icon at bounding box center [250, 92] width 7 height 7
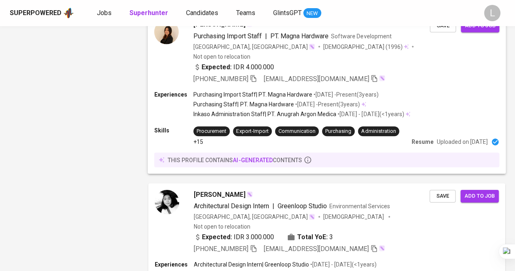
scroll to position [1430, 0]
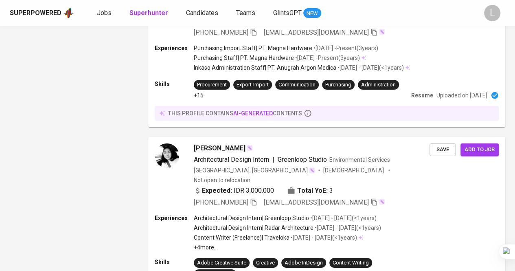
drag, startPoint x: 186, startPoint y: 230, endPoint x: 186, endPoint y: 224, distance: 5.7
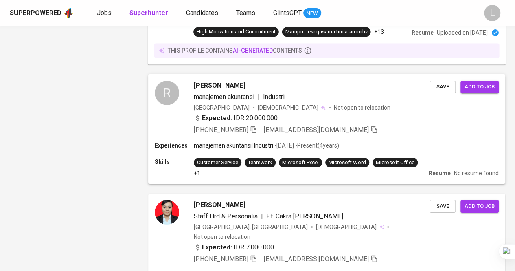
scroll to position [1188, 0]
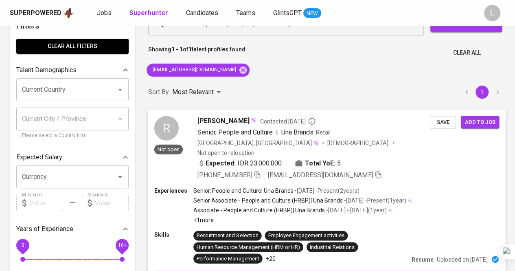
scroll to position [41, 0]
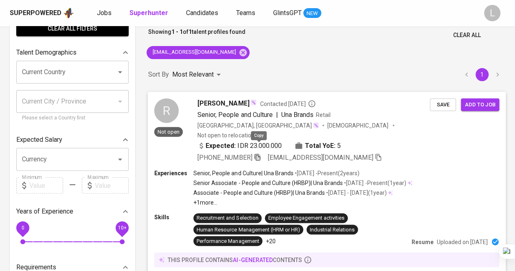
click at [259, 153] on icon "button" at bounding box center [257, 156] width 7 height 7
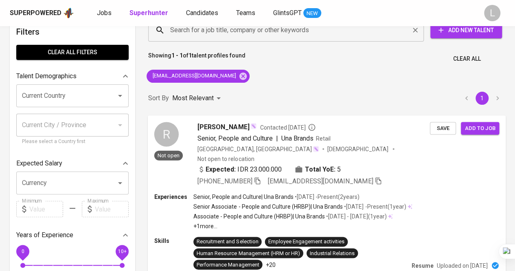
scroll to position [0, 0]
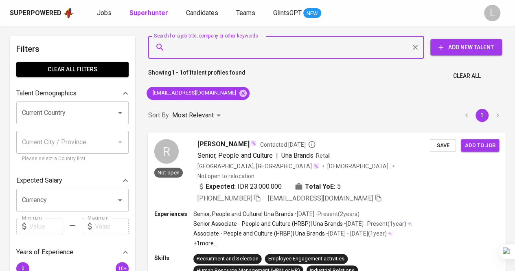
click at [216, 52] on input "Search for a job title, company or other keywords" at bounding box center [288, 46] width 240 height 15
paste input "ardoardhian11@gmail.com"
type input "ardoardhian11@gmail.com"
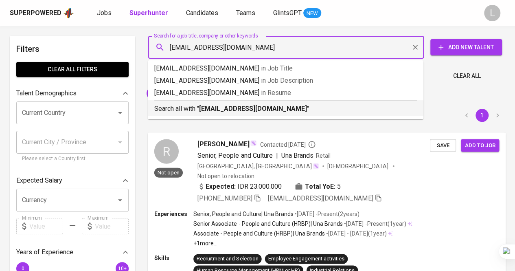
click at [252, 107] on b "ardoardhian11@gmail.com" at bounding box center [253, 109] width 108 height 8
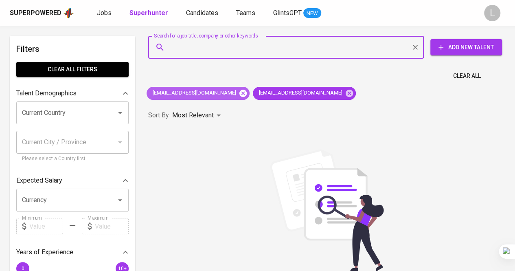
click at [239, 92] on icon at bounding box center [242, 92] width 7 height 7
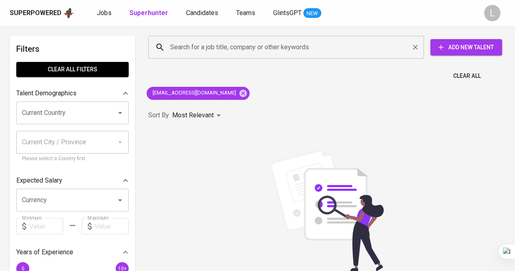
click at [257, 39] on div "Search for a job title, company or other keywords" at bounding box center [285, 47] width 275 height 23
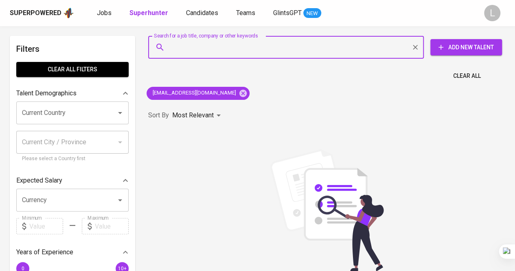
paste input "mohammadgilangs@gmail.com"
type input "mohammadgilangs@gmail.com"
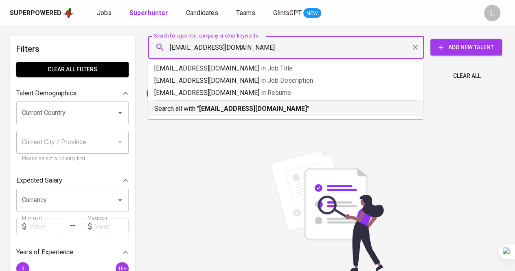
click at [261, 112] on b "mohammadgilangs@gmail.com" at bounding box center [253, 109] width 108 height 8
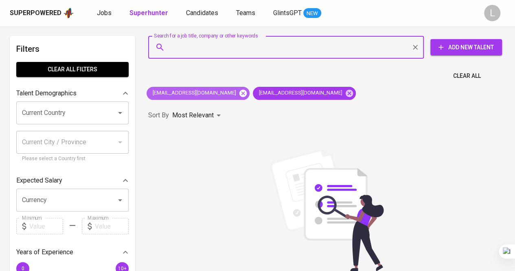
click at [238, 91] on icon at bounding box center [242, 93] width 9 height 9
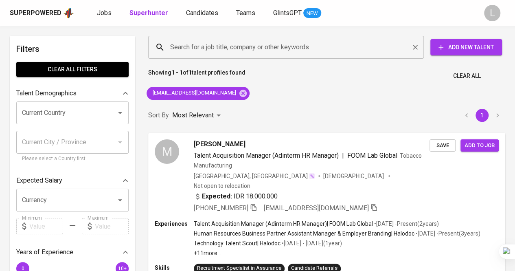
click at [216, 45] on input "Search for a job title, company or other keywords" at bounding box center [288, 46] width 240 height 15
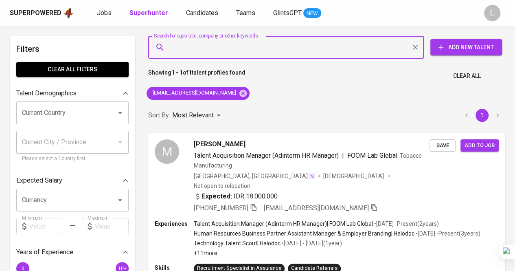
paste input "winieureka92@gmail.com"
type input "winieureka92@gmail.com"
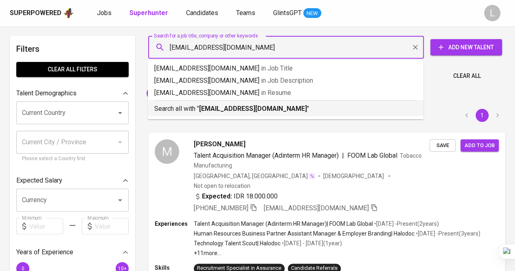
click at [243, 105] on b "winieureka92@gmail.com" at bounding box center [253, 109] width 108 height 8
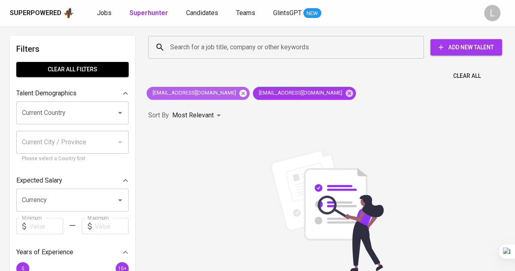
click at [239, 94] on icon at bounding box center [242, 92] width 7 height 7
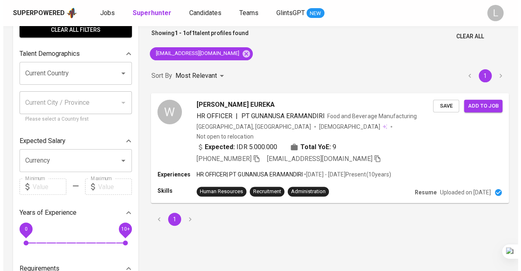
scroll to position [81, 0]
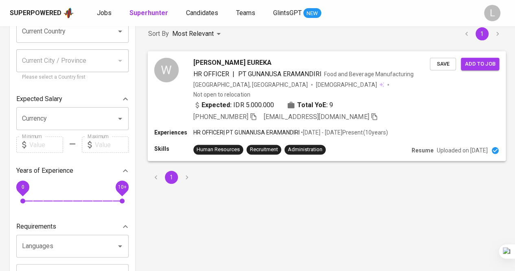
click at [211, 63] on span "WINI EUREKA" at bounding box center [232, 62] width 78 height 10
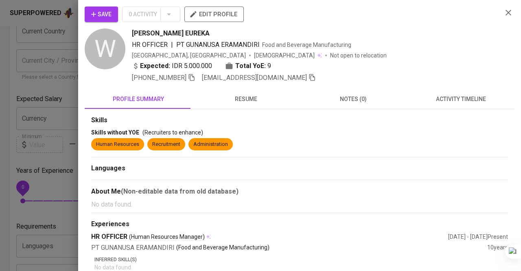
click at [247, 102] on span "resume" at bounding box center [246, 99] width 98 height 10
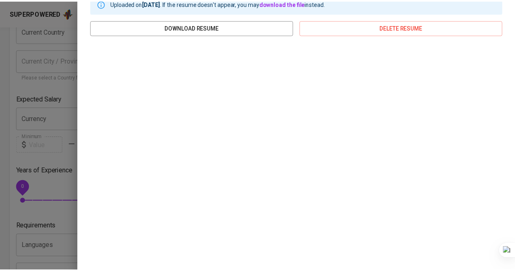
scroll to position [0, 0]
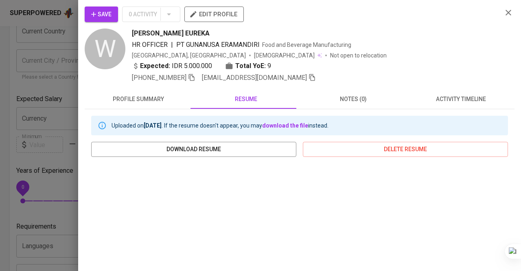
click at [0, 110] on div at bounding box center [260, 135] width 521 height 271
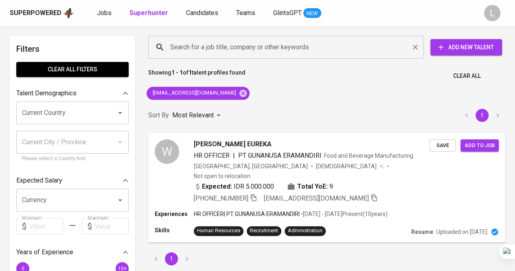
click at [284, 51] on input "Search for a job title, company or other keywords" at bounding box center [288, 46] width 240 height 15
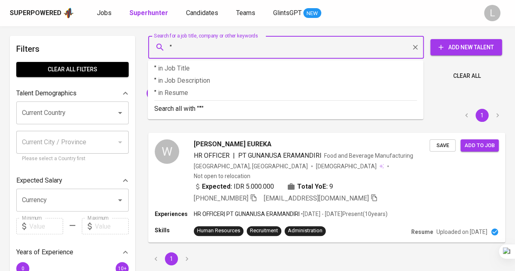
paste input "CLARIZA MAHARANNIE (She/Her)"
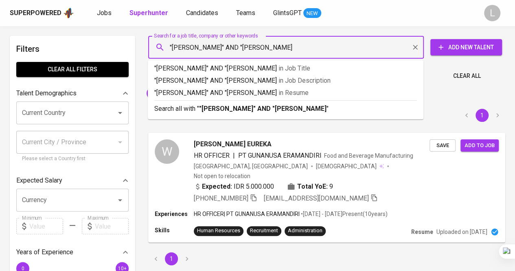
type input ""CLARIZA MAHARANNIE" AND "raden fatah""
click at [267, 110] on b ""CLARIZA MAHARANNIE" AND "raden fatah"" at bounding box center [264, 109] width 130 height 8
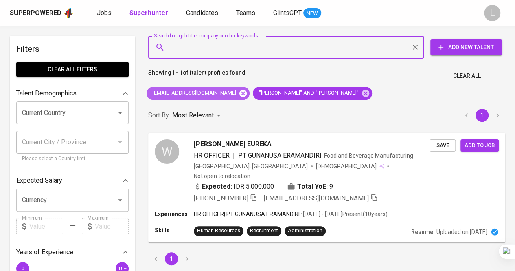
click at [239, 92] on icon at bounding box center [242, 92] width 7 height 7
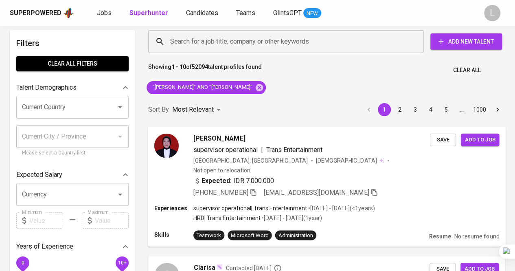
scroll to position [81, 0]
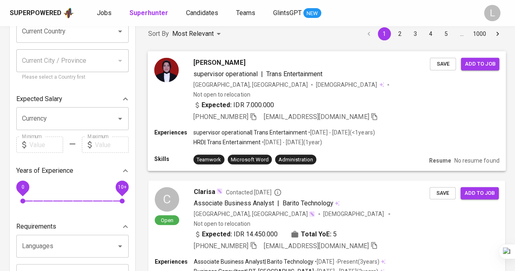
click at [212, 61] on span "Clariza Maharannie" at bounding box center [219, 62] width 52 height 10
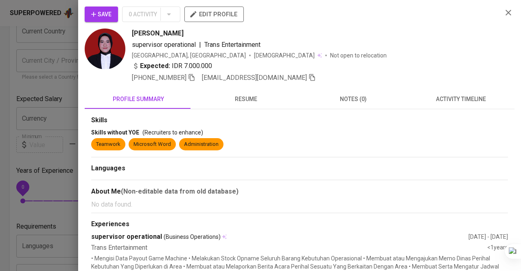
click at [233, 96] on div "Save 0 Activity edit profile Clariza Maharannie supervisor operational | Trans …" at bounding box center [260, 135] width 521 height 271
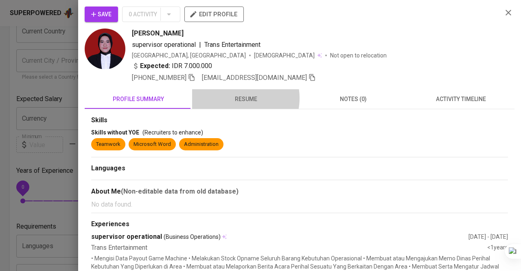
click at [233, 97] on span "resume" at bounding box center [246, 99] width 98 height 10
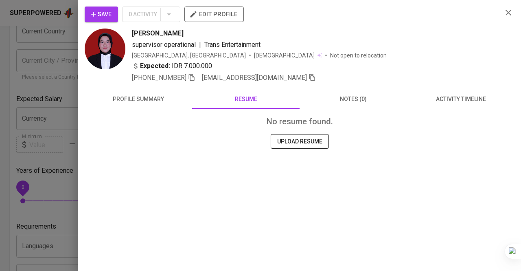
click at [166, 95] on span "profile summary" at bounding box center [139, 99] width 98 height 10
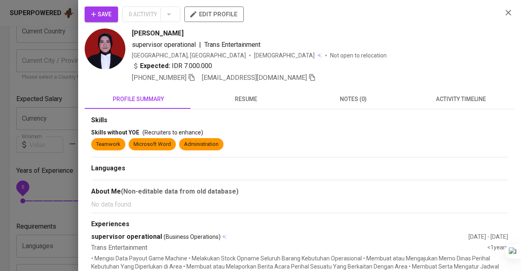
click at [11, 59] on div at bounding box center [260, 135] width 521 height 271
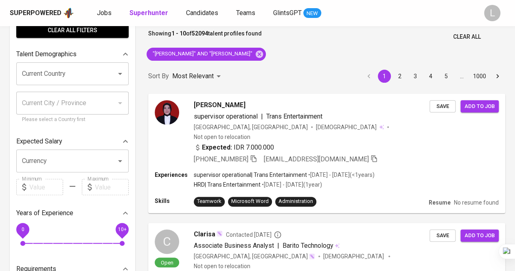
scroll to position [0, 0]
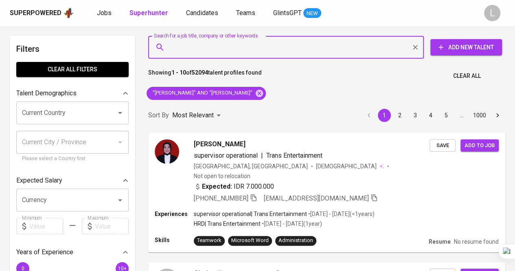
click at [269, 50] on input "Search for a job title, company or other keywords" at bounding box center [288, 46] width 240 height 15
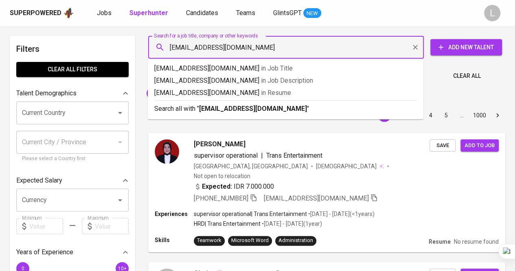
type input "ulfa_2008@yahoo.com"
click at [223, 104] on p "Search all with " ulfa_2008@yahoo.com "" at bounding box center [285, 109] width 262 height 10
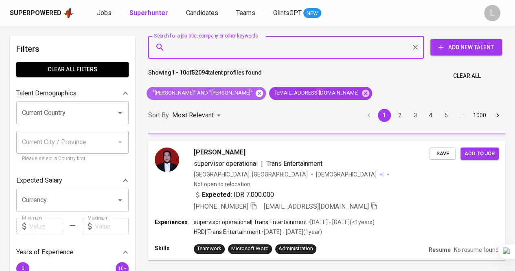
click at [261, 91] on icon at bounding box center [259, 92] width 7 height 7
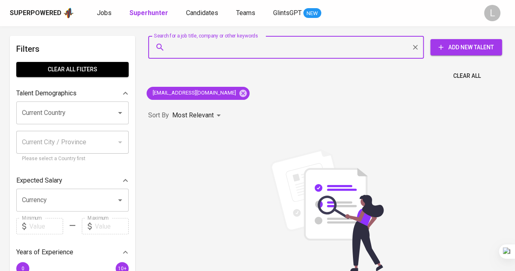
click at [221, 49] on input "Search for a job title, company or other keywords" at bounding box center [288, 46] width 240 height 15
paste input "[EMAIL_ADDRESS][PERSON_NAME][DOMAIN_NAME]"
type input "[EMAIL_ADDRESS][PERSON_NAME][DOMAIN_NAME]"
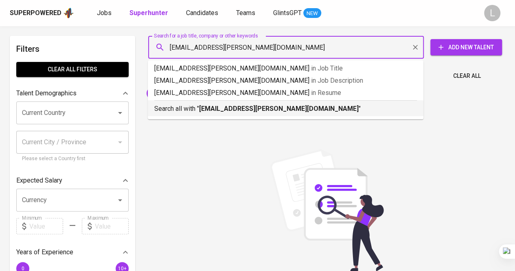
click at [238, 110] on b "[EMAIL_ADDRESS][PERSON_NAME][DOMAIN_NAME]" at bounding box center [279, 109] width 160 height 8
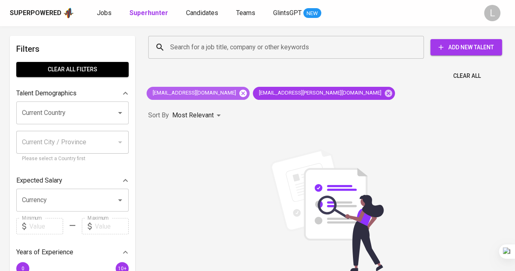
click at [239, 94] on icon at bounding box center [242, 92] width 7 height 7
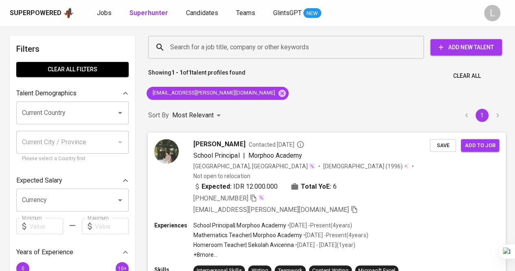
click at [226, 142] on span "[PERSON_NAME]" at bounding box center [219, 144] width 52 height 10
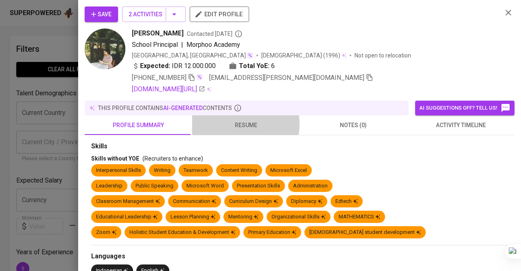
click at [240, 123] on span "resume" at bounding box center [246, 125] width 98 height 10
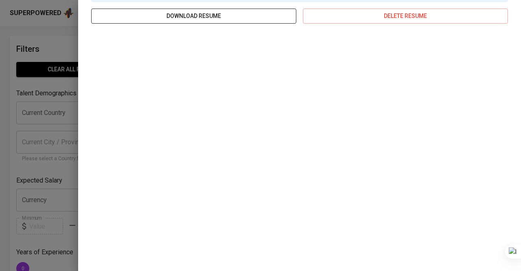
scroll to position [163, 0]
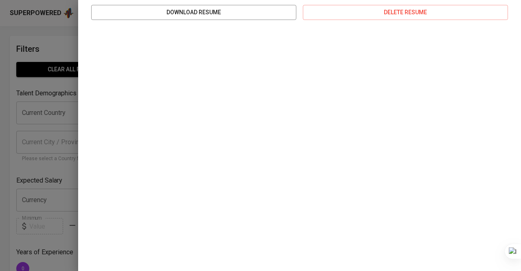
click at [25, 91] on div at bounding box center [260, 135] width 521 height 271
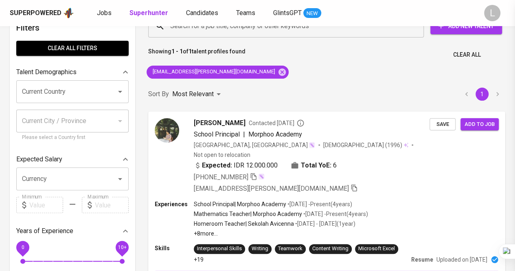
scroll to position [0, 0]
